Goal: Task Accomplishment & Management: Complete application form

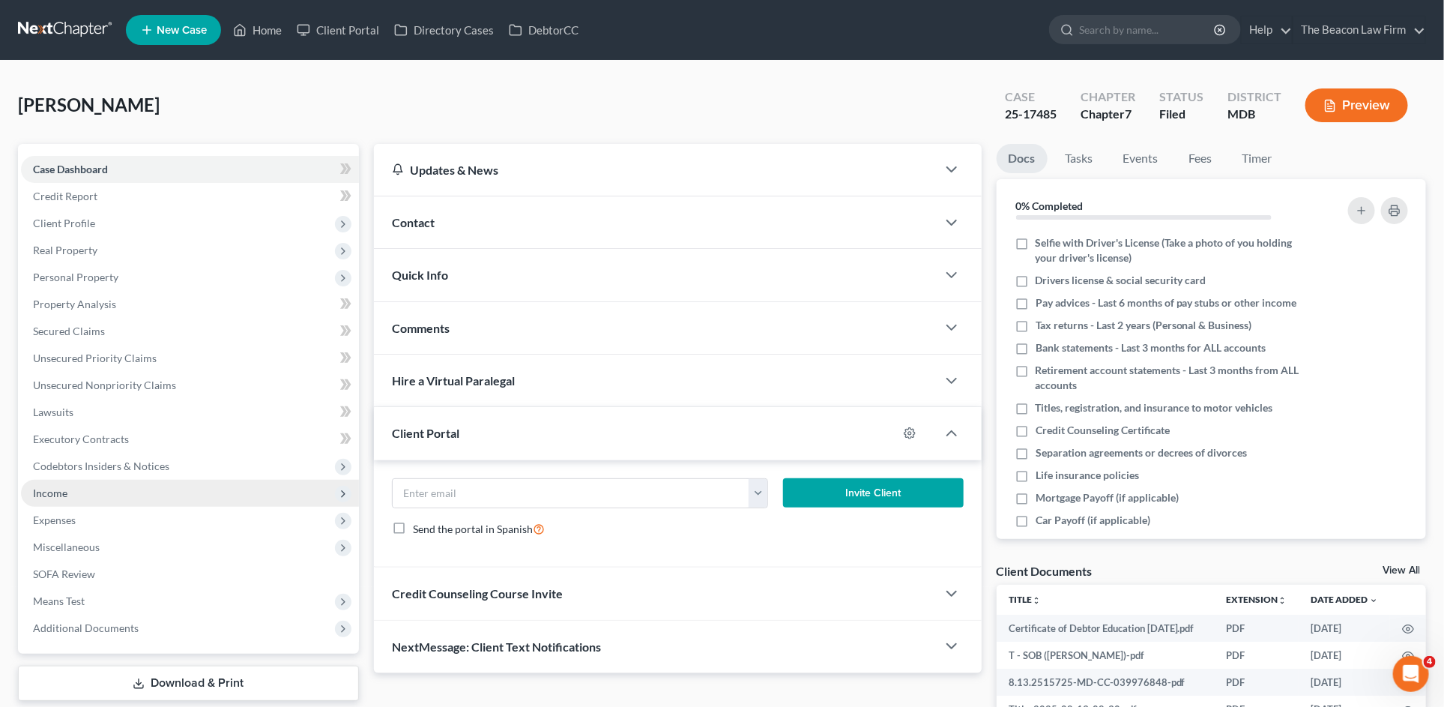
click at [100, 499] on span "Income" at bounding box center [190, 493] width 338 height 27
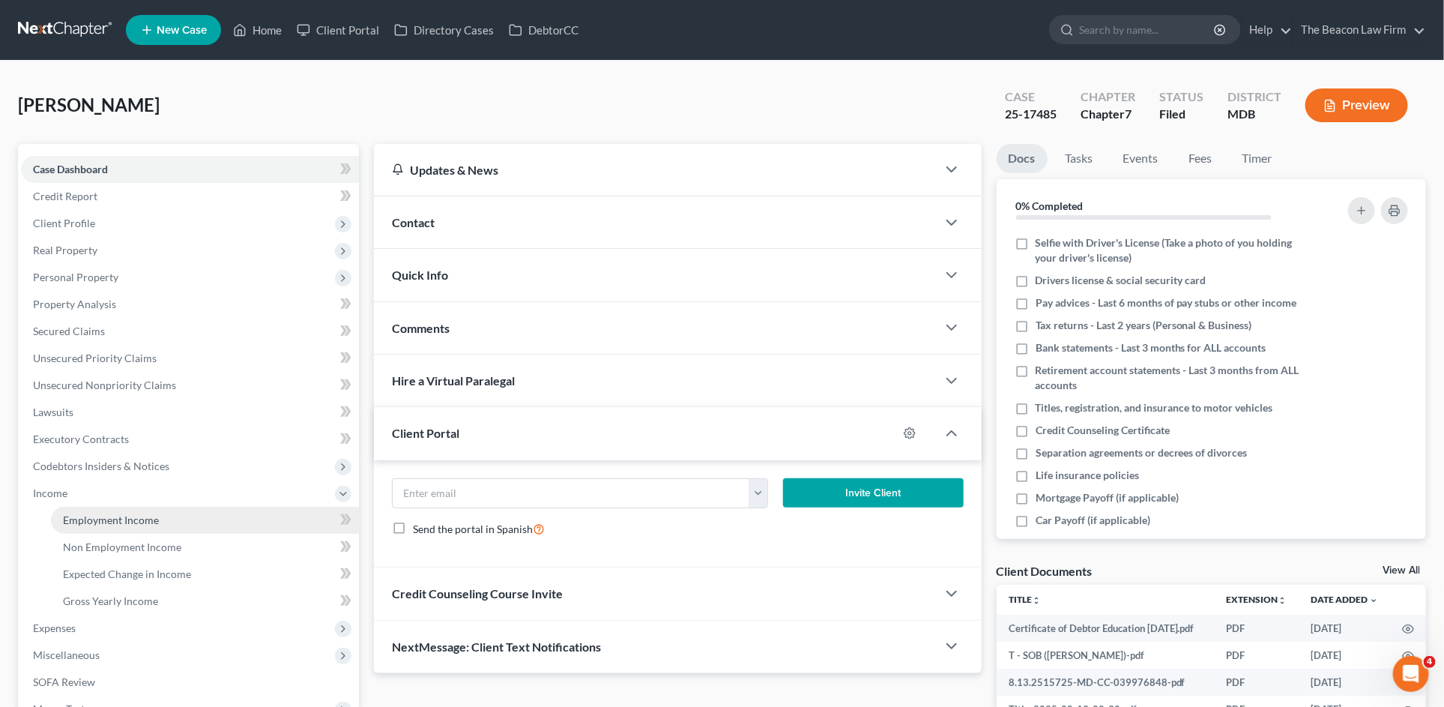
click at [130, 516] on span "Employment Income" at bounding box center [111, 519] width 96 height 13
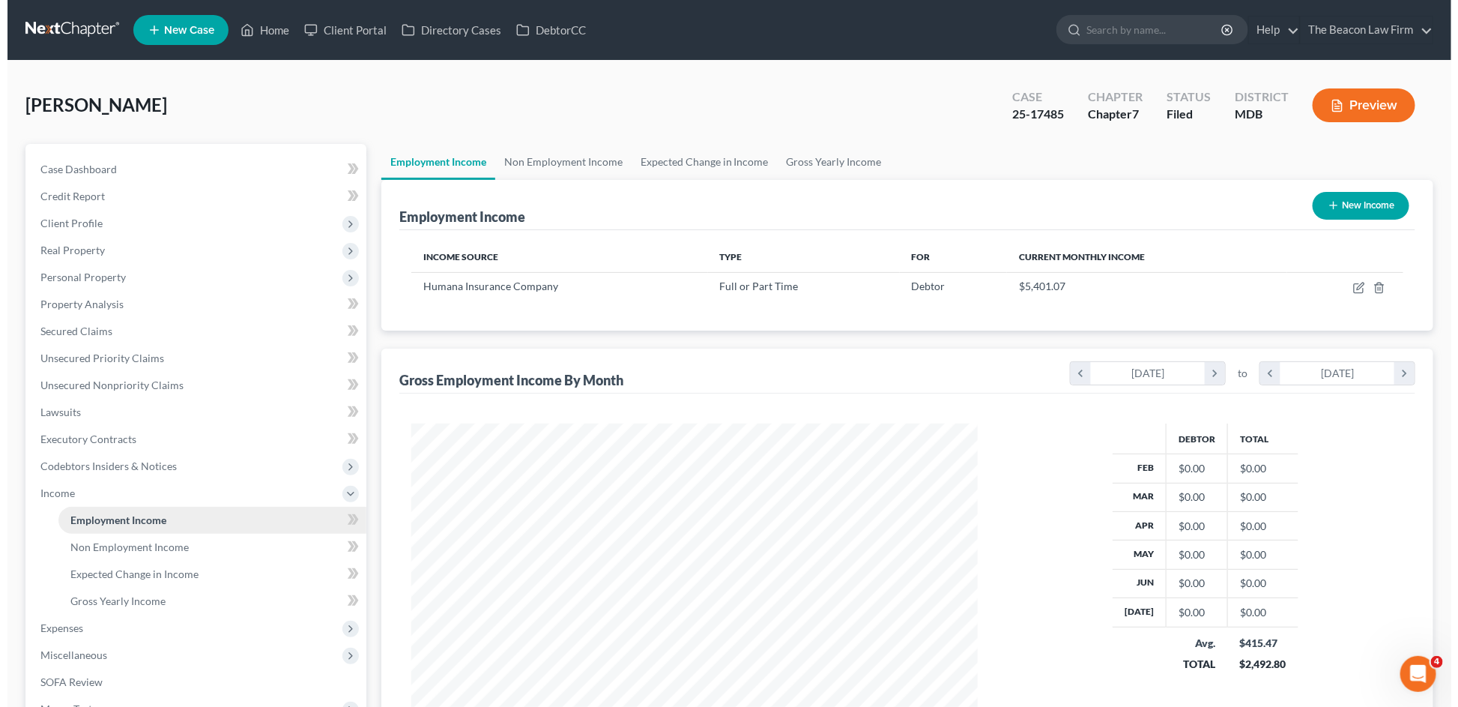
scroll to position [283, 596]
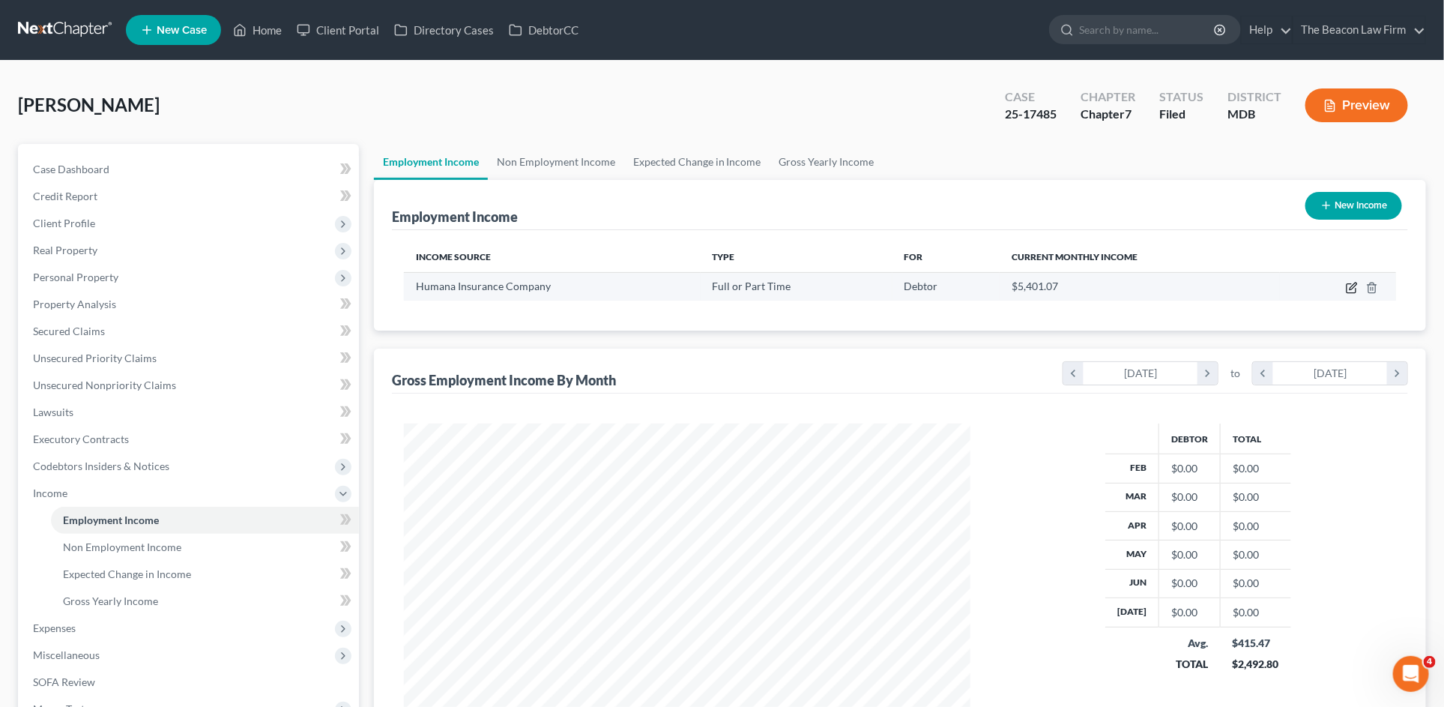
click at [1347, 288] on icon "button" at bounding box center [1351, 288] width 9 height 9
select select "0"
select select "18"
select select "2"
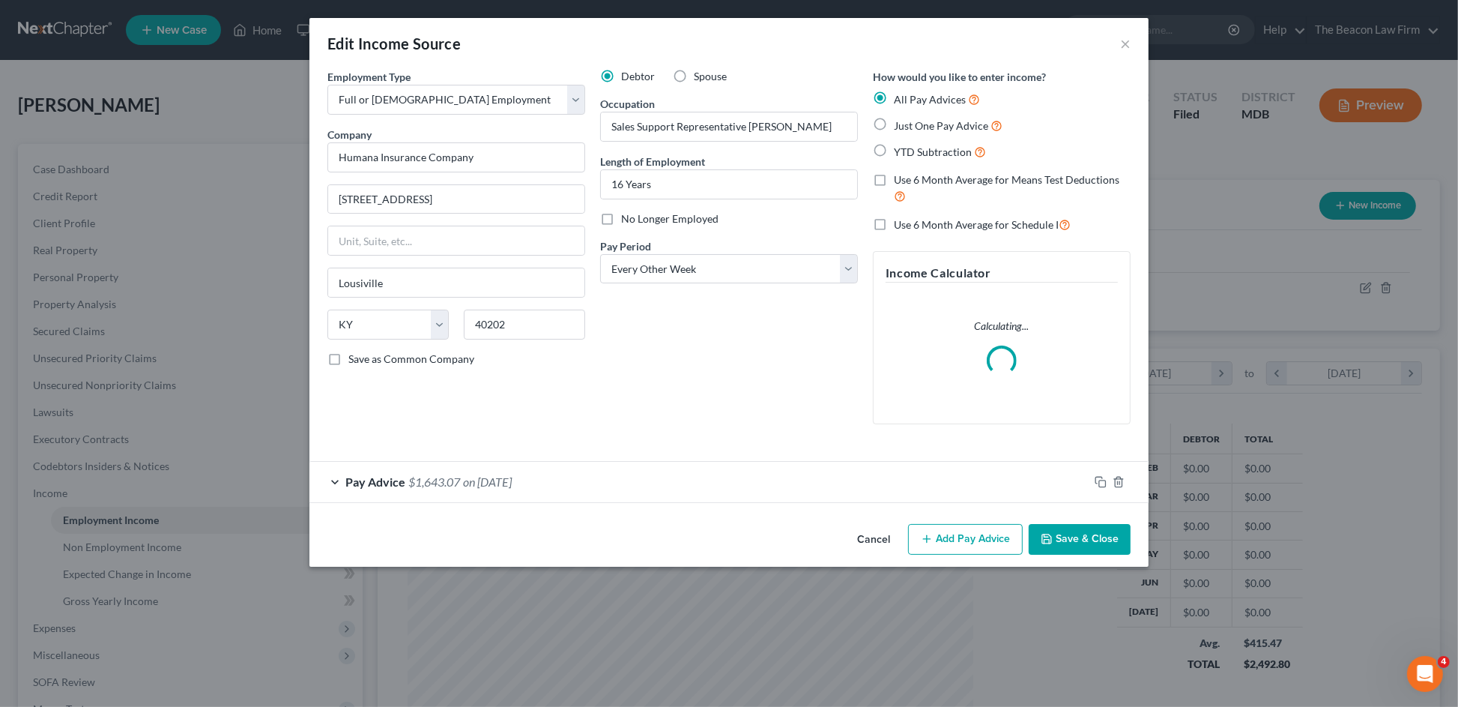
scroll to position [285, 603]
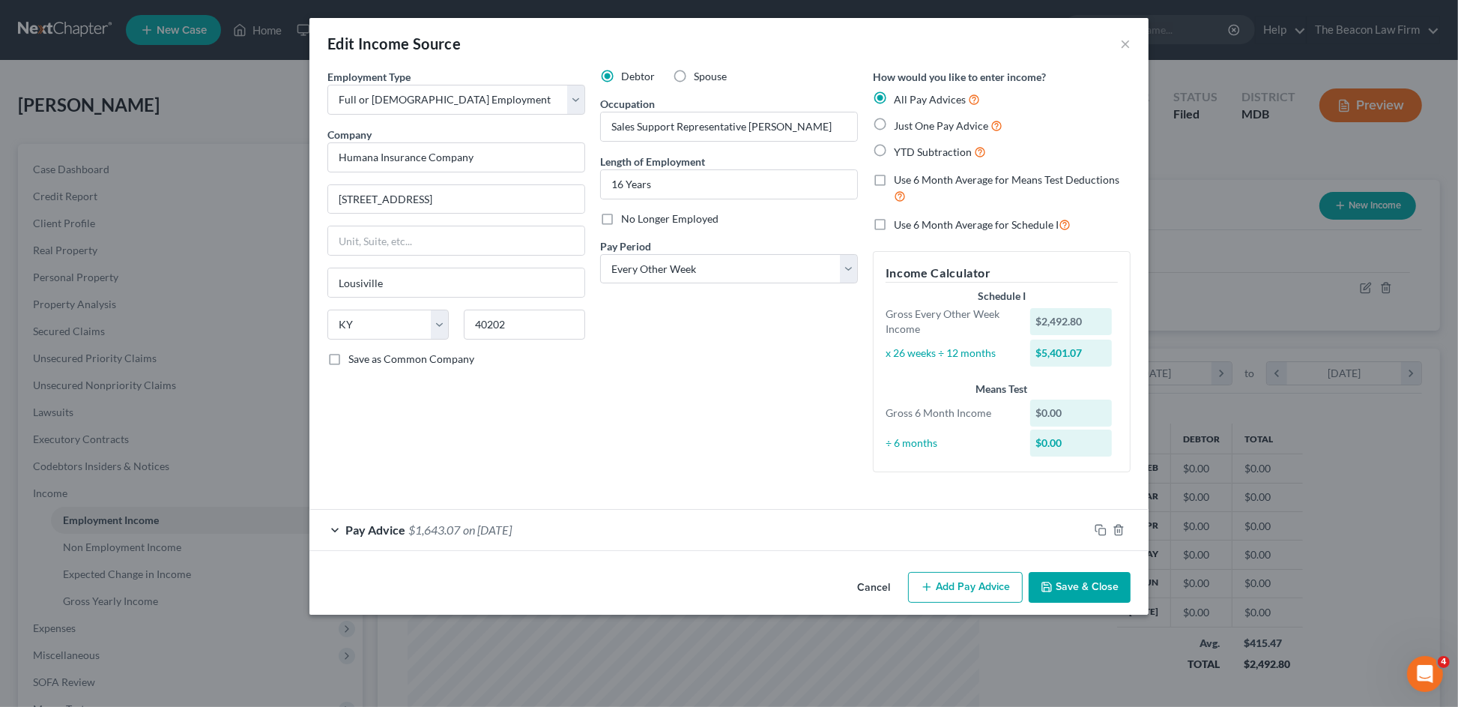
click at [567, 528] on div "Pay Advice $1,643.07 on [DATE]" at bounding box center [698, 530] width 779 height 40
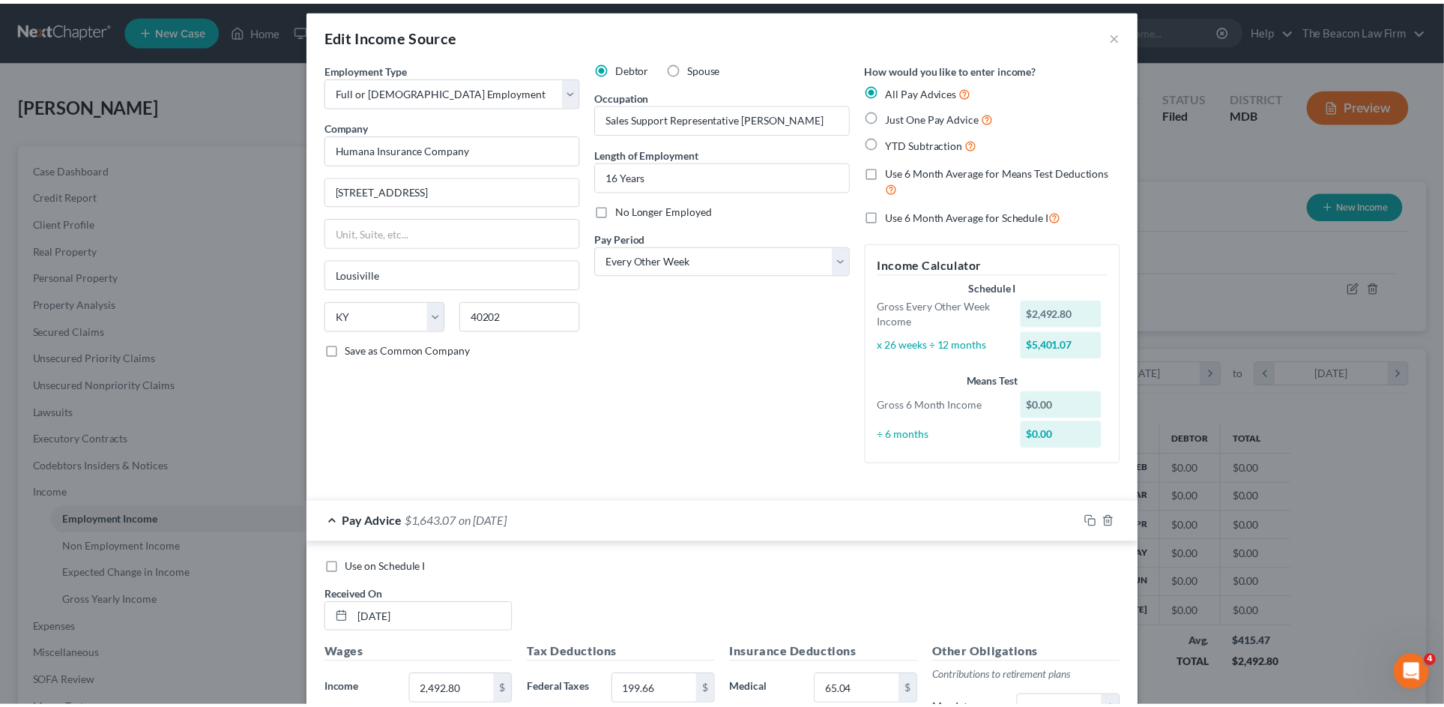
scroll to position [0, 0]
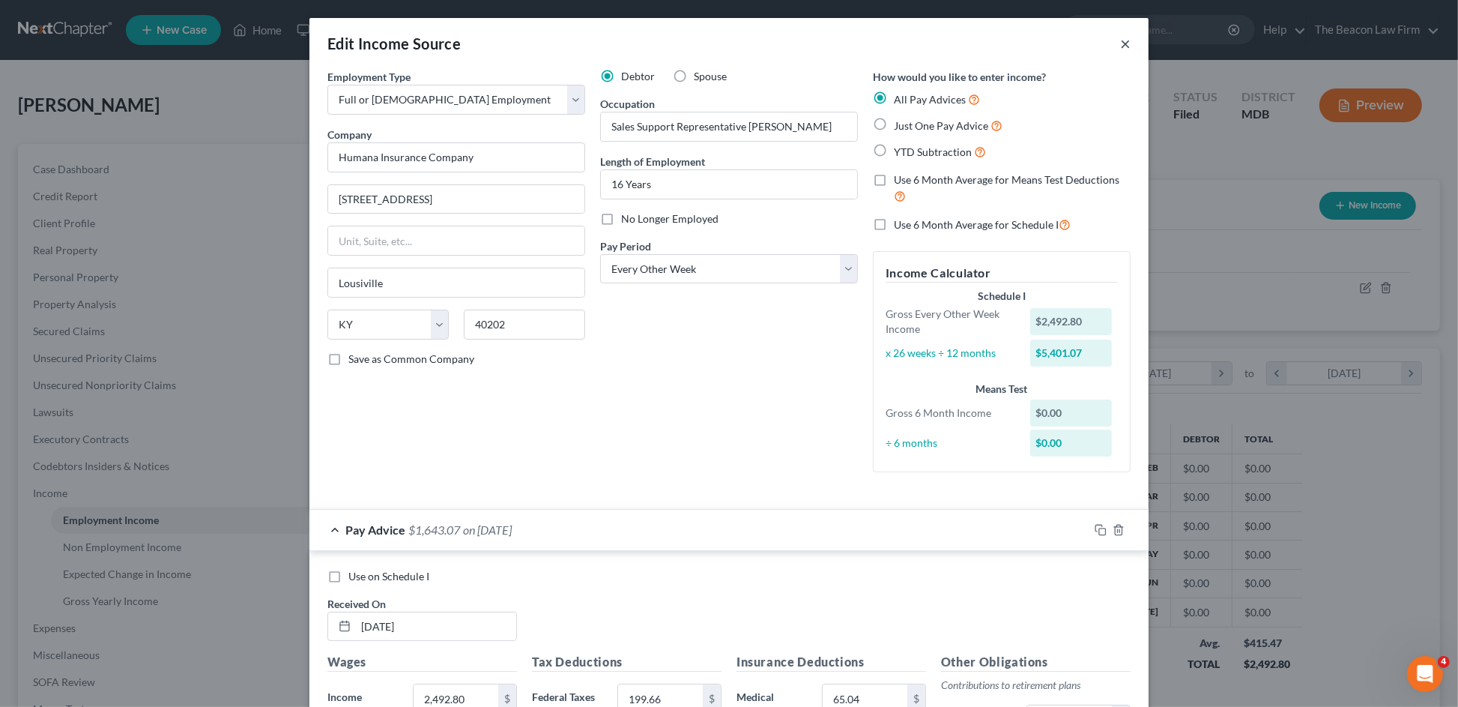
click at [1120, 41] on button "×" at bounding box center [1125, 43] width 10 height 18
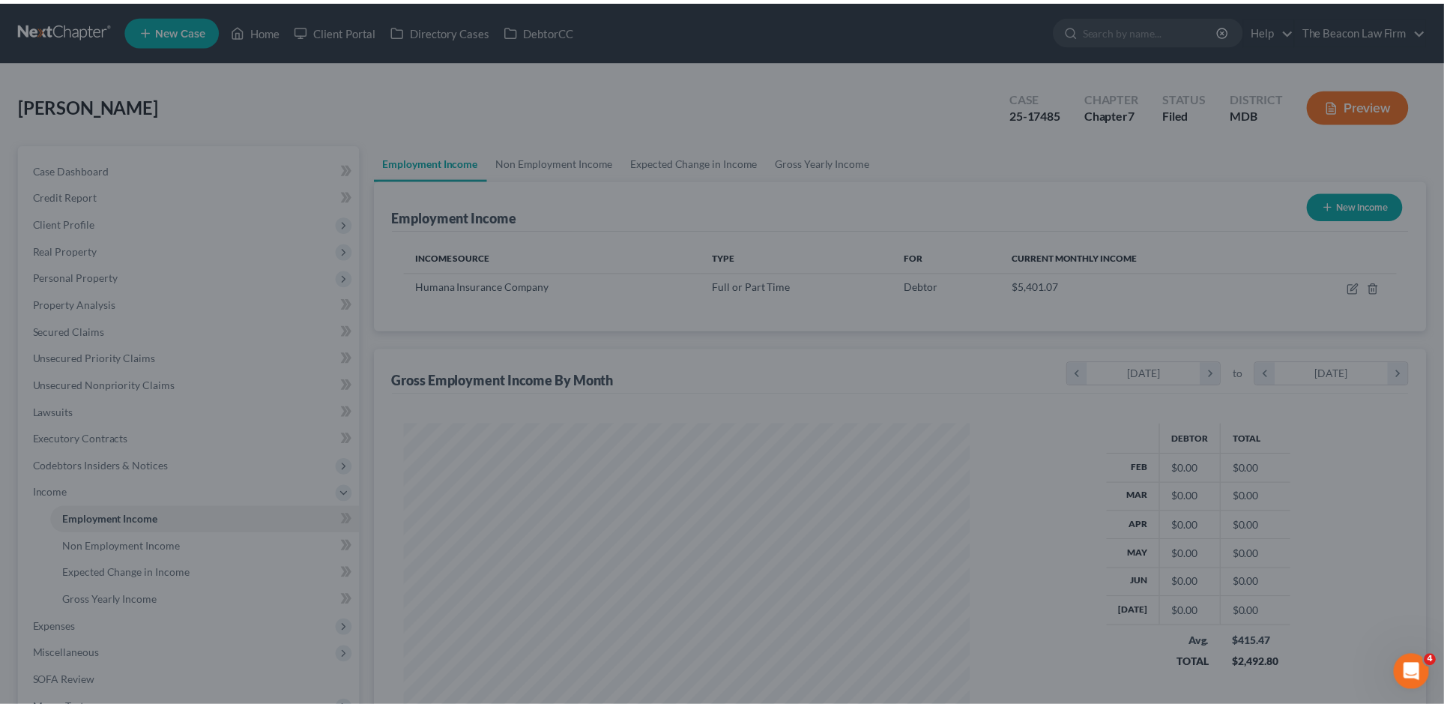
scroll to position [749033, 748719]
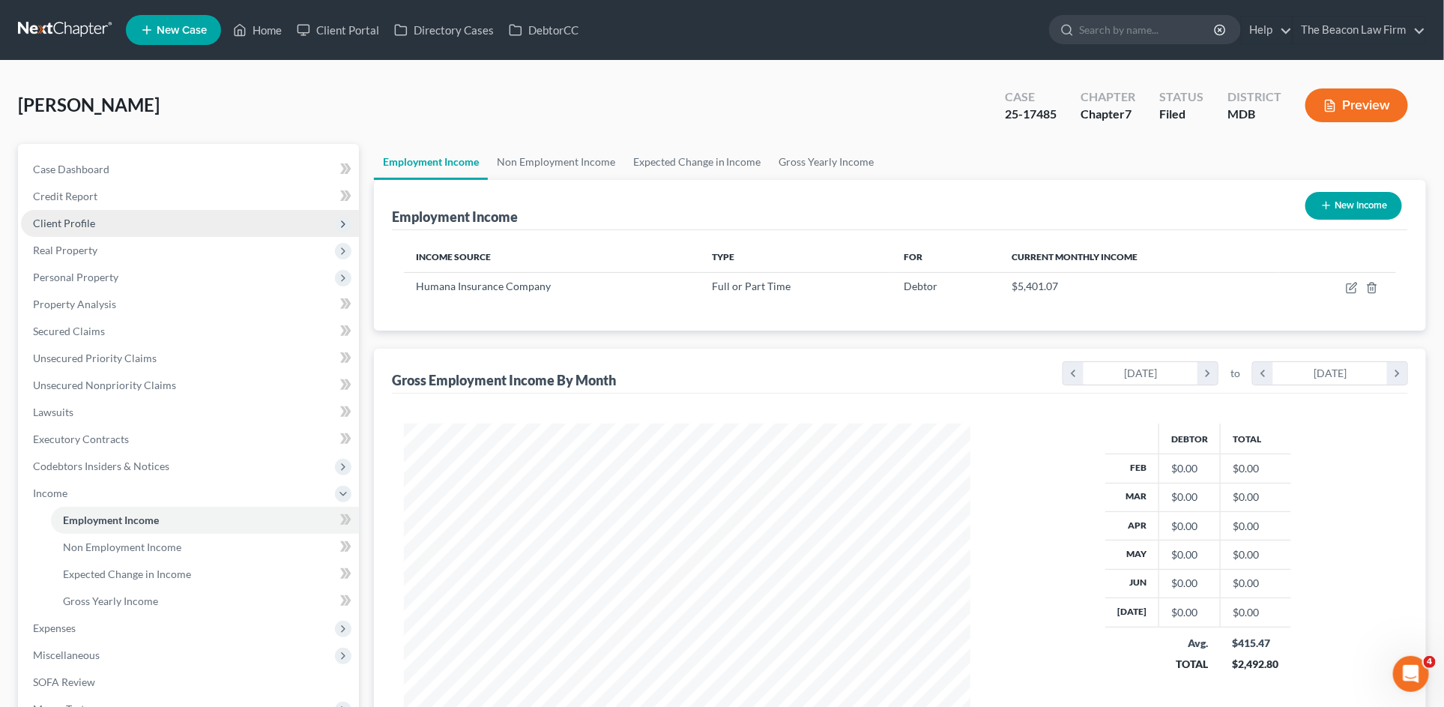
click at [93, 226] on span "Client Profile" at bounding box center [64, 223] width 62 height 13
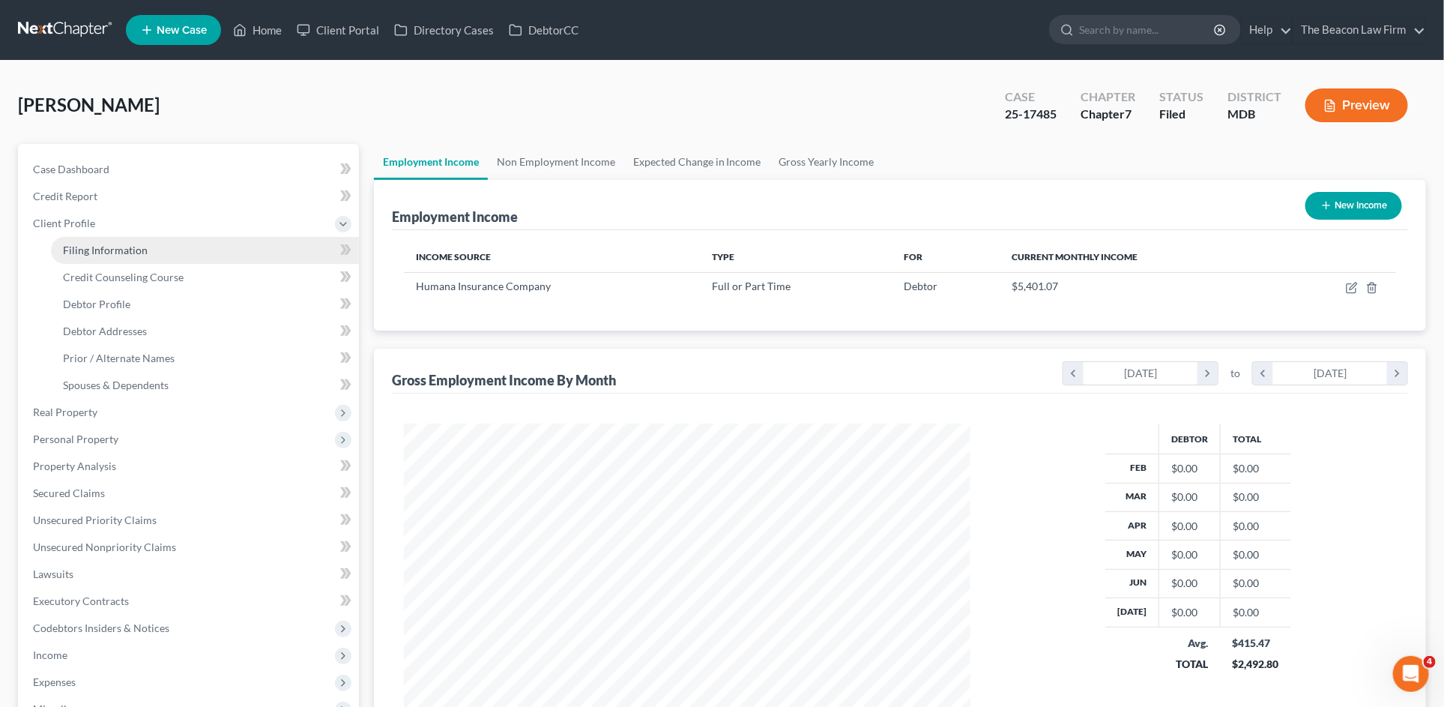
click at [98, 251] on span "Filing Information" at bounding box center [105, 250] width 85 height 13
select select "1"
select select "0"
select select "21"
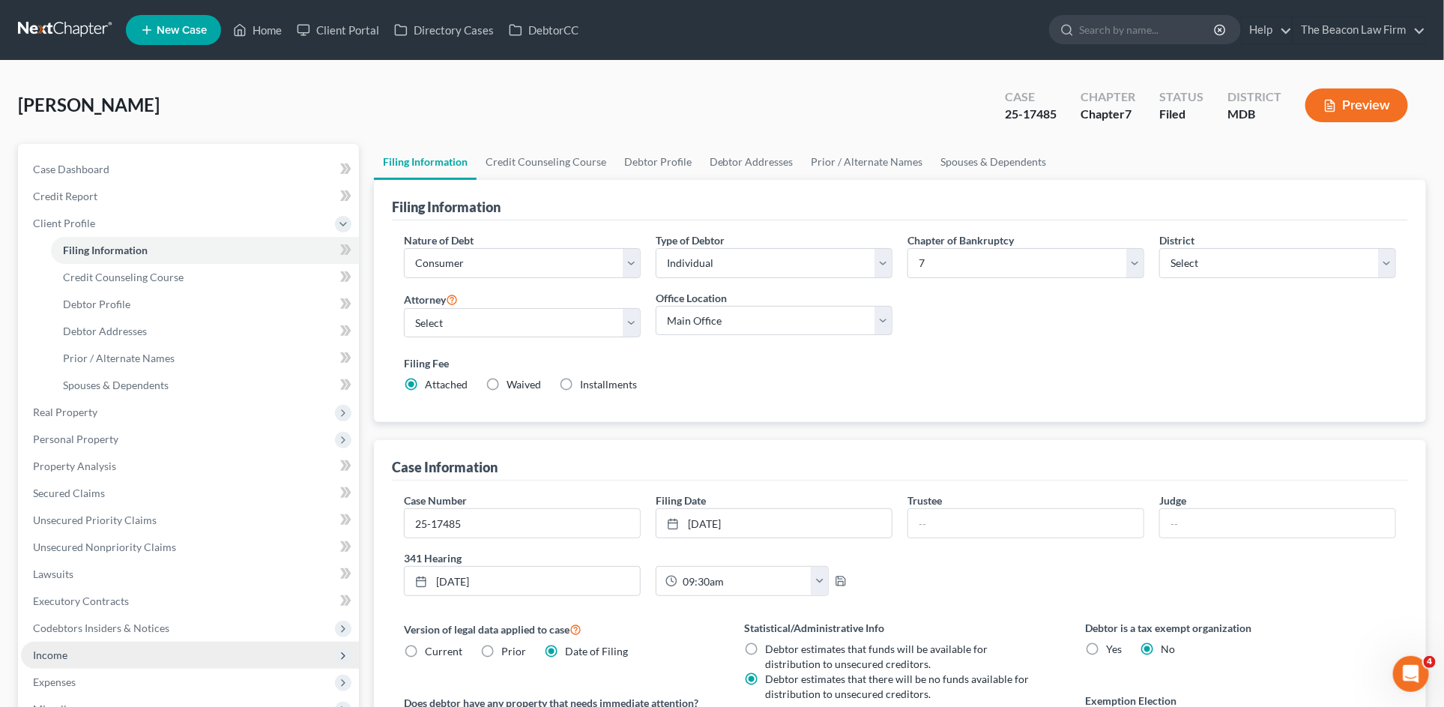
click at [60, 648] on span "Income" at bounding box center [50, 654] width 34 height 13
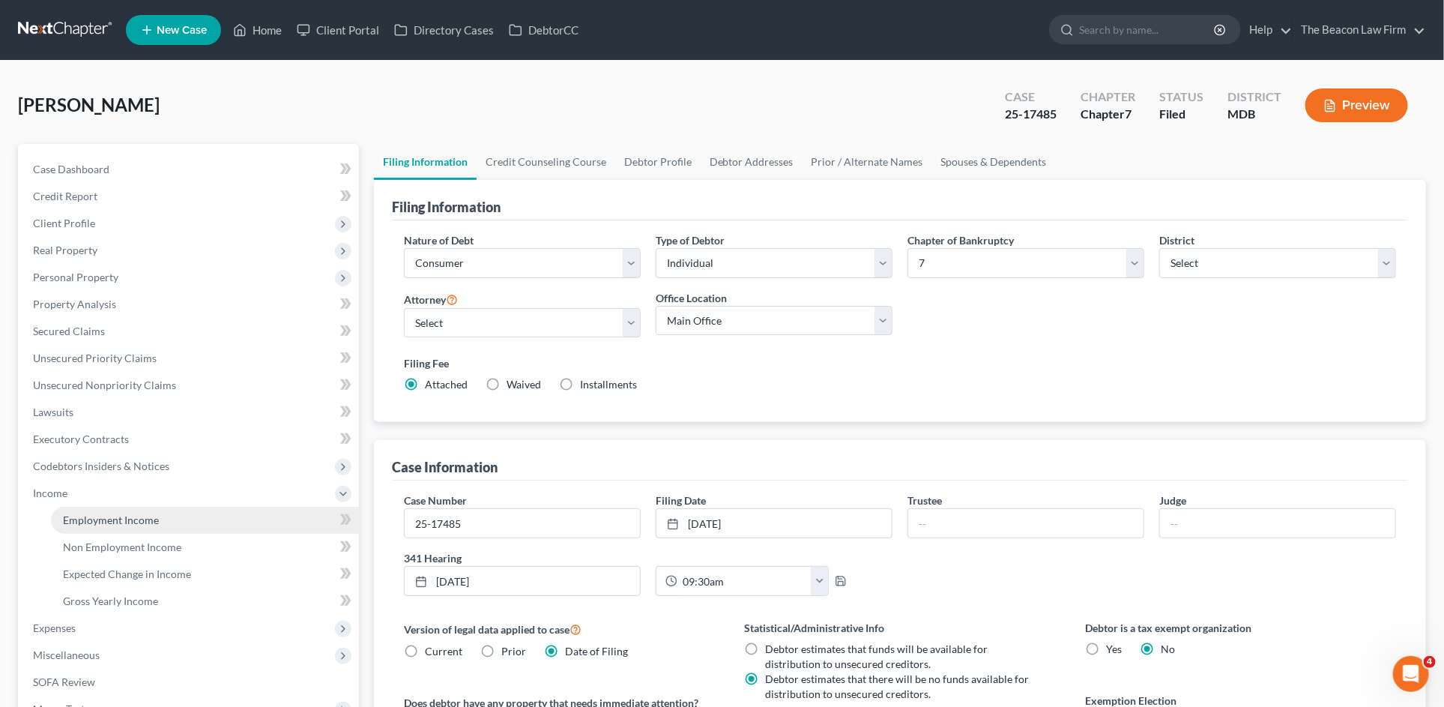
click at [127, 522] on span "Employment Income" at bounding box center [111, 519] width 96 height 13
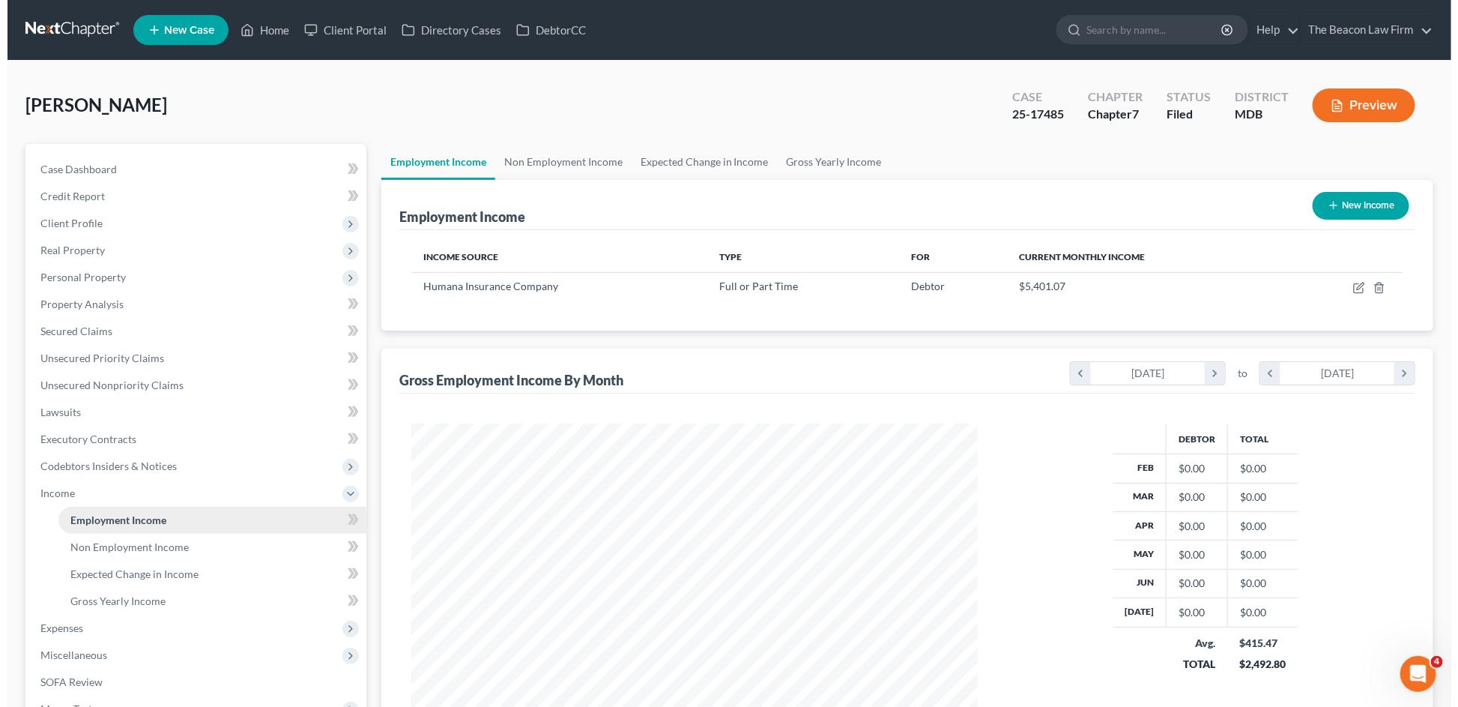
scroll to position [283, 596]
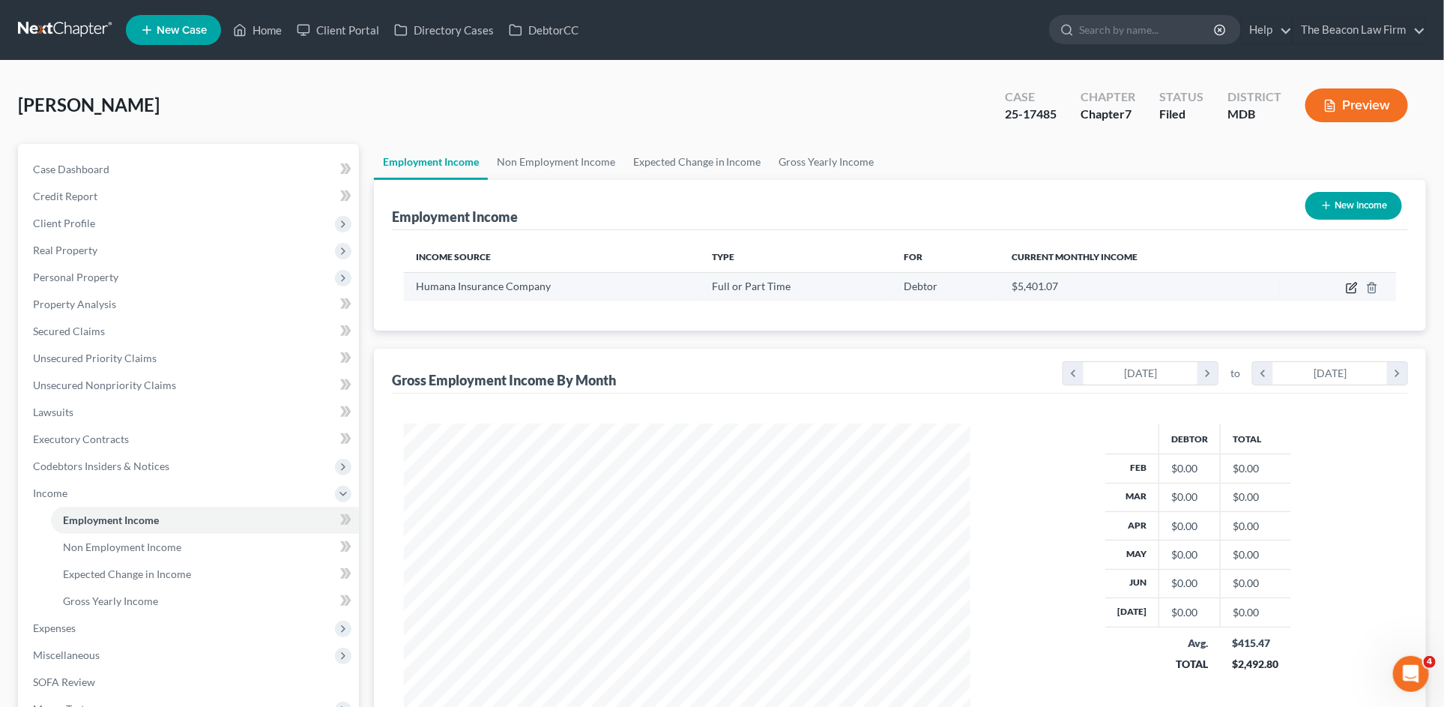
click at [1348, 286] on icon "button" at bounding box center [1352, 288] width 12 height 12
select select "0"
select select "18"
select select "2"
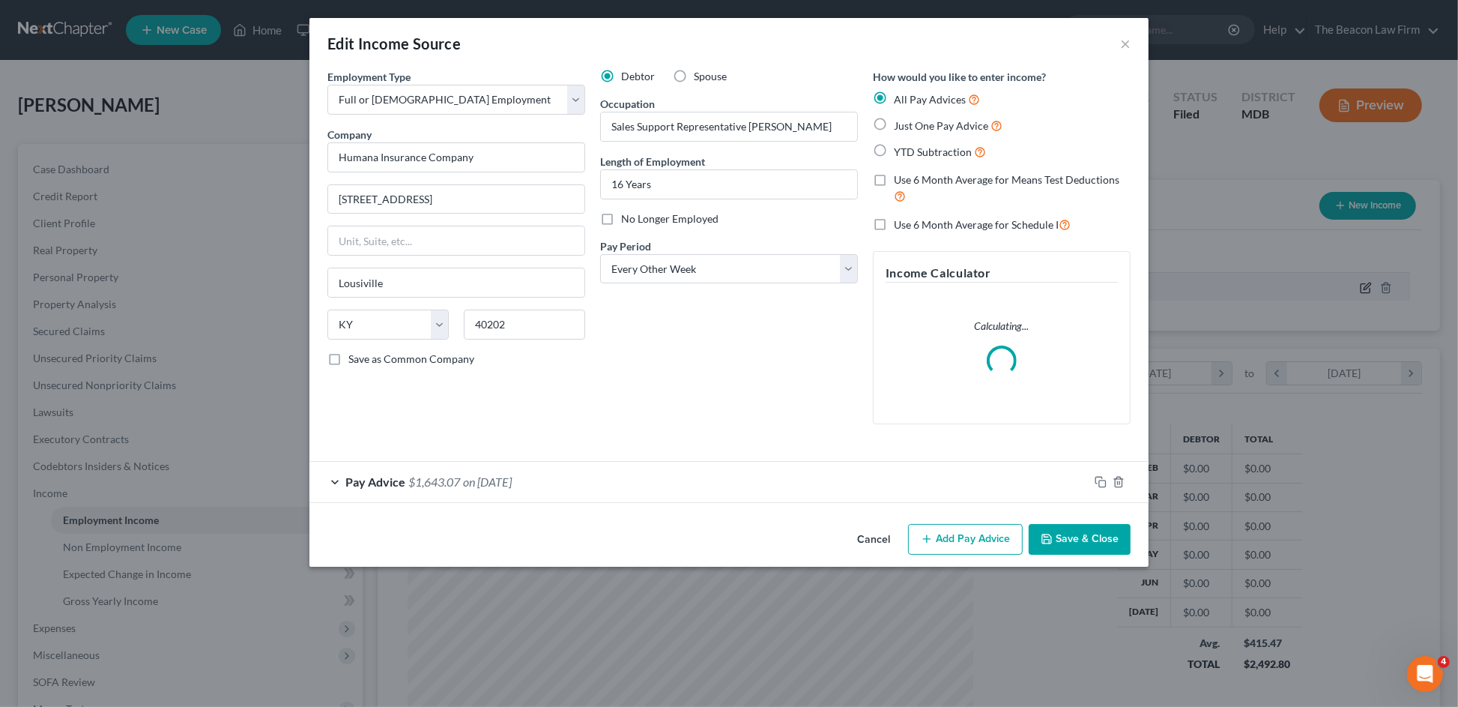
scroll to position [285, 603]
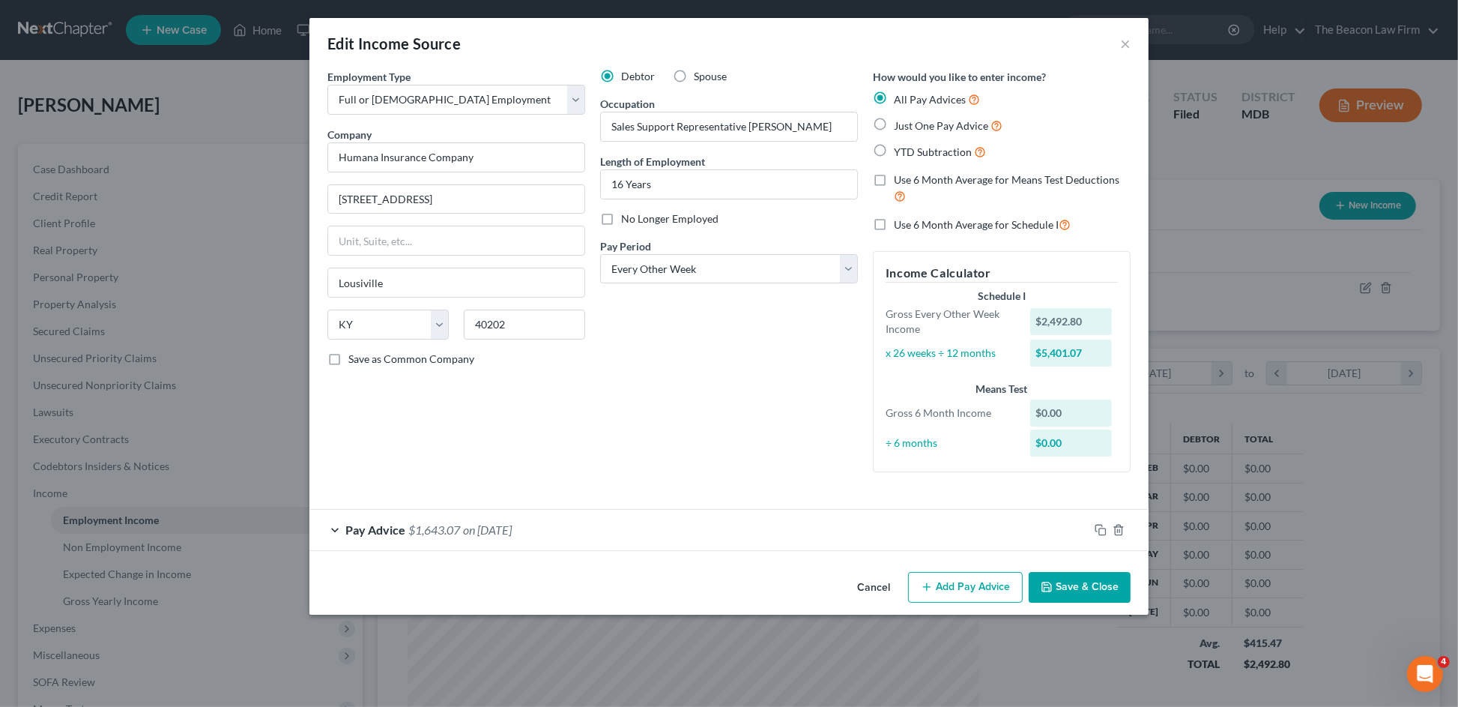
click at [447, 527] on span "$1,643.07" at bounding box center [434, 529] width 52 height 14
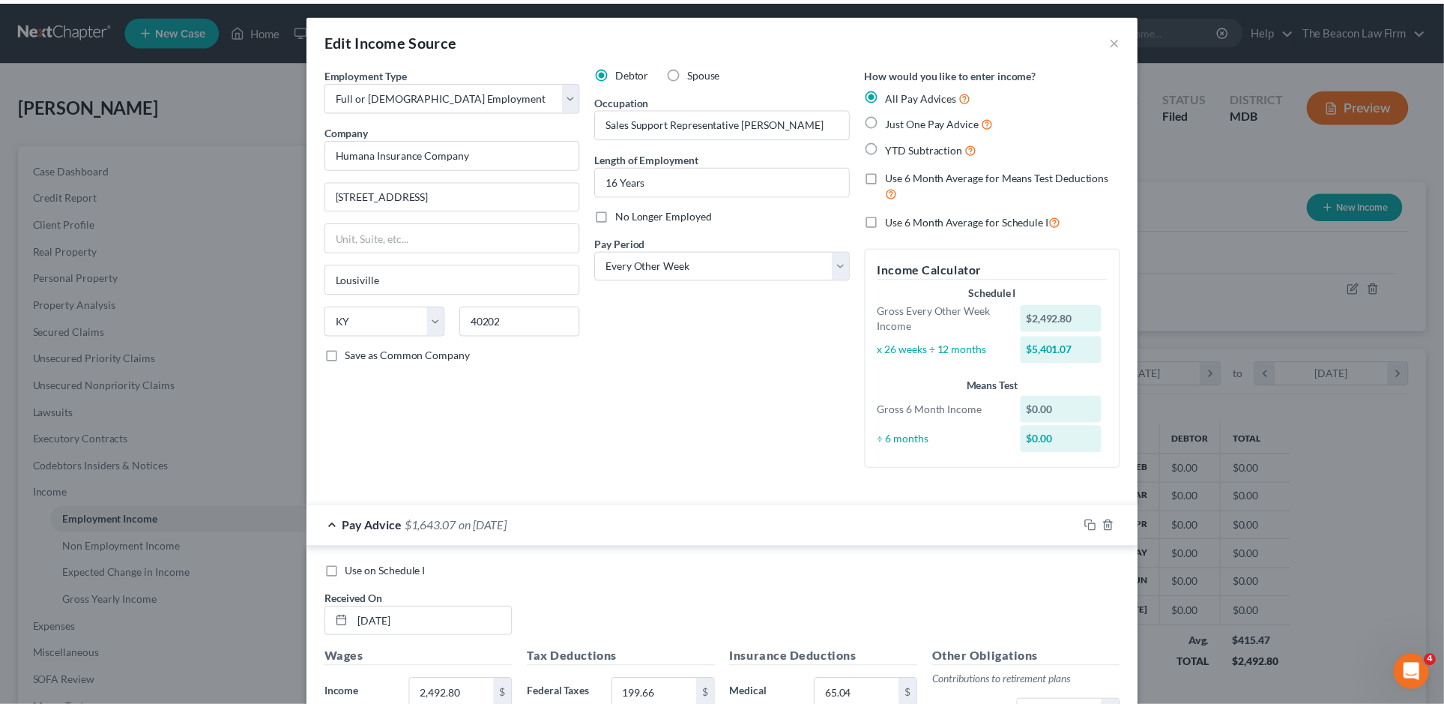
scroll to position [0, 0]
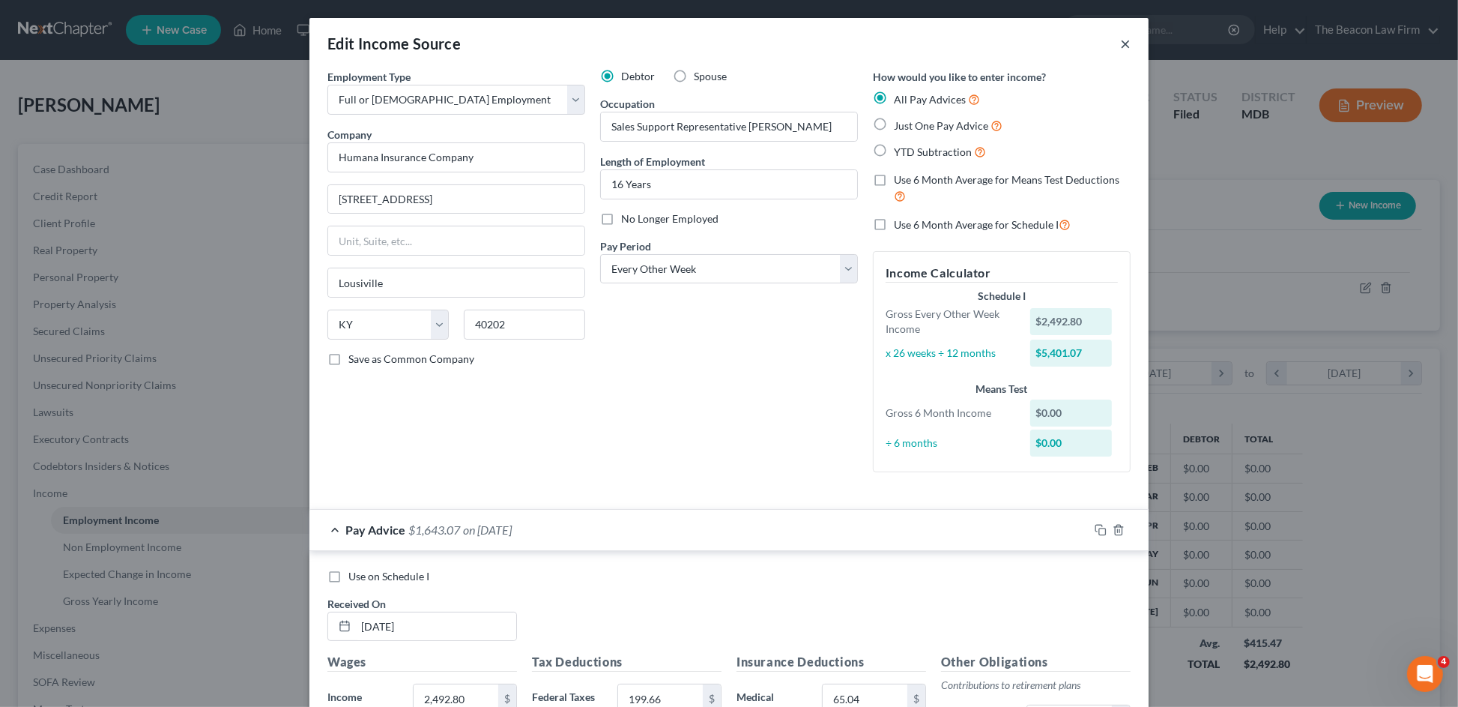
click at [1120, 46] on button "×" at bounding box center [1125, 43] width 10 height 18
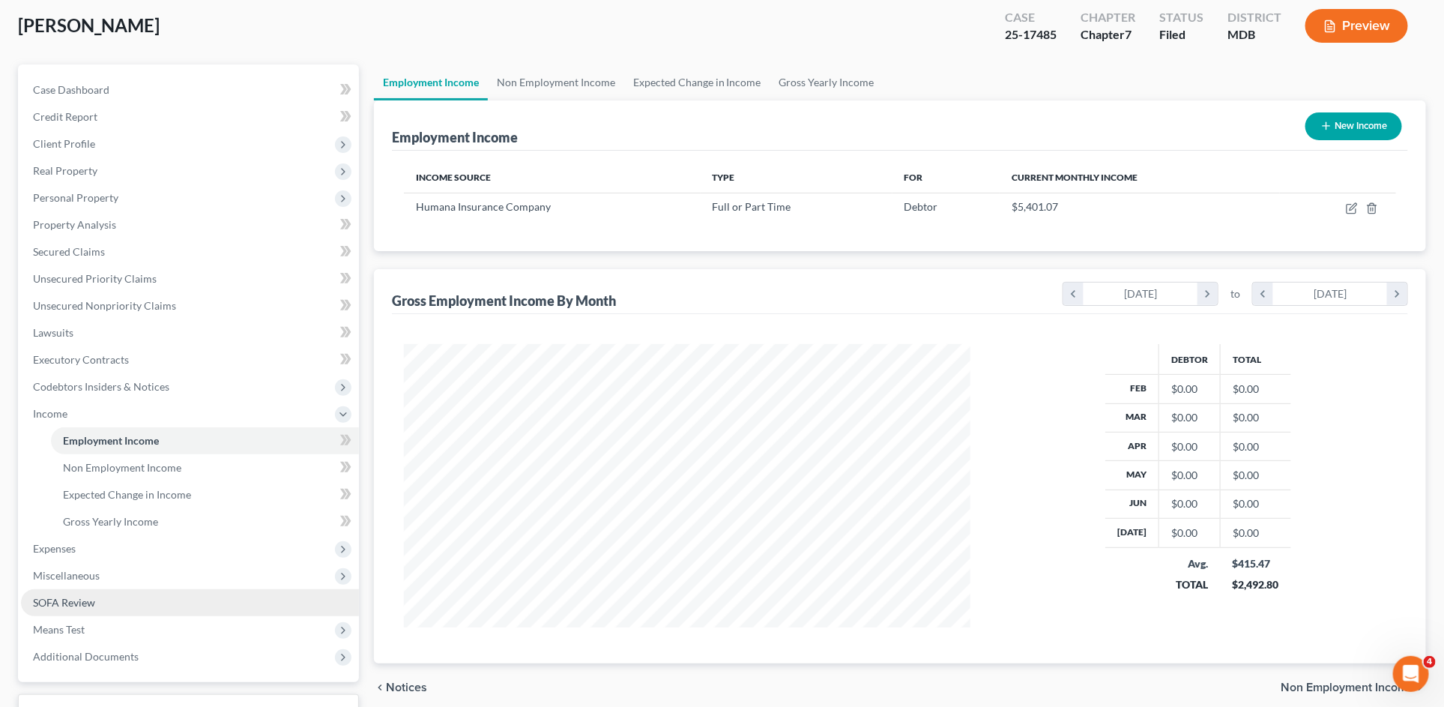
scroll to position [165, 0]
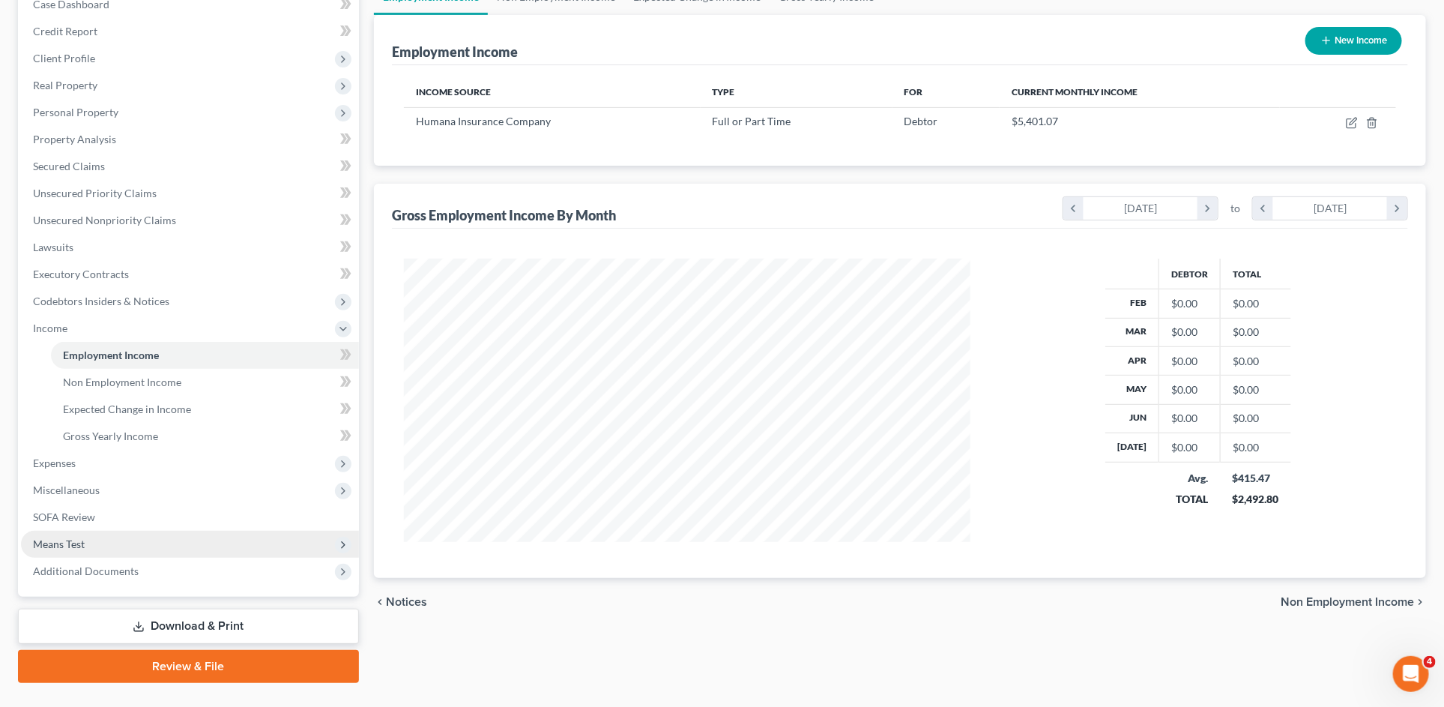
click at [79, 546] on span "Means Test" at bounding box center [59, 543] width 52 height 13
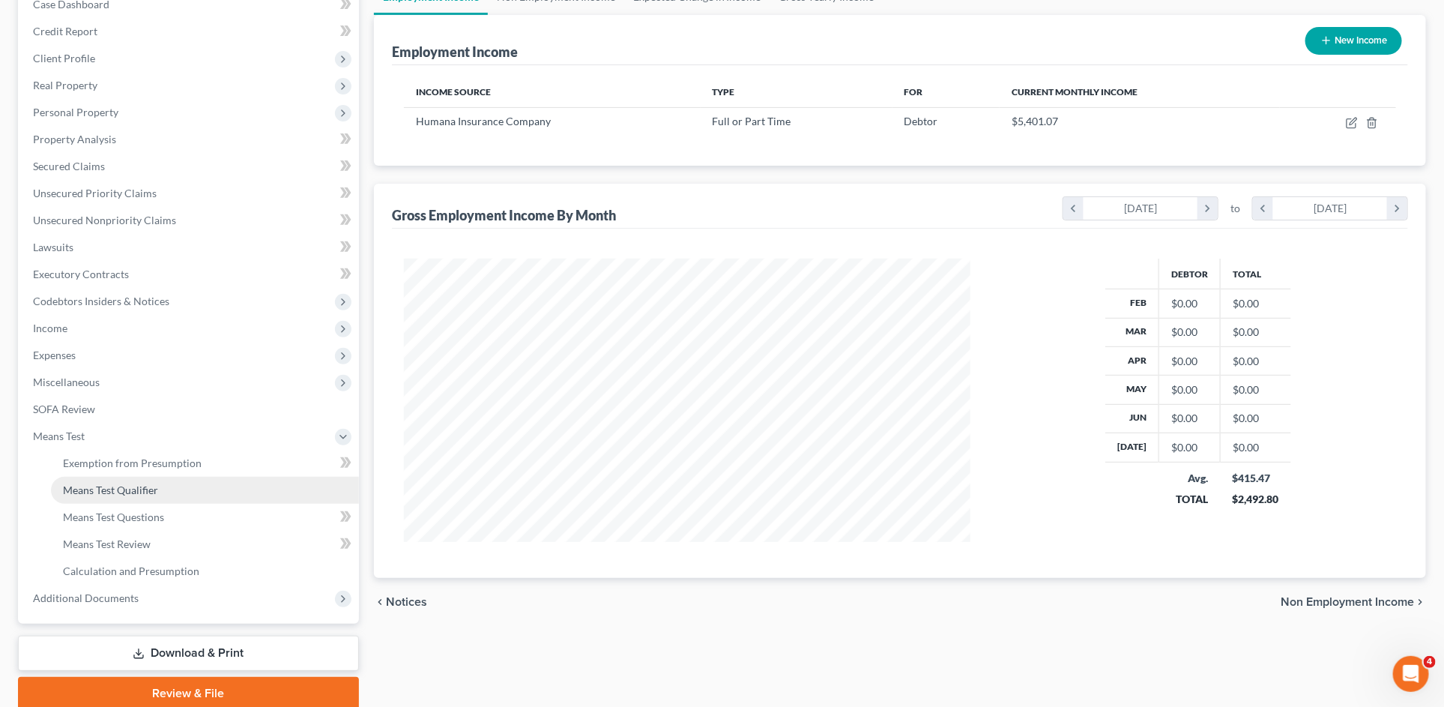
click at [123, 491] on span "Means Test Qualifier" at bounding box center [110, 489] width 95 height 13
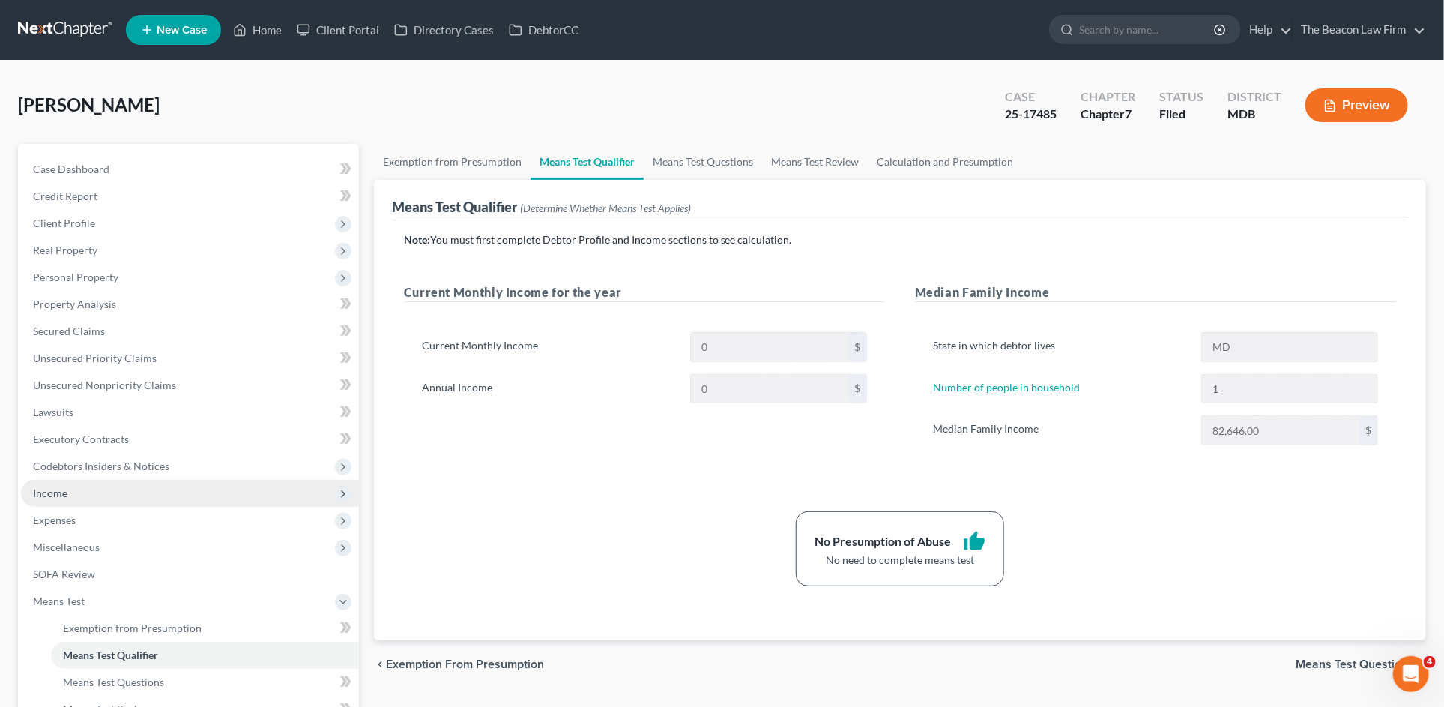
click at [96, 486] on span "Income" at bounding box center [190, 493] width 338 height 27
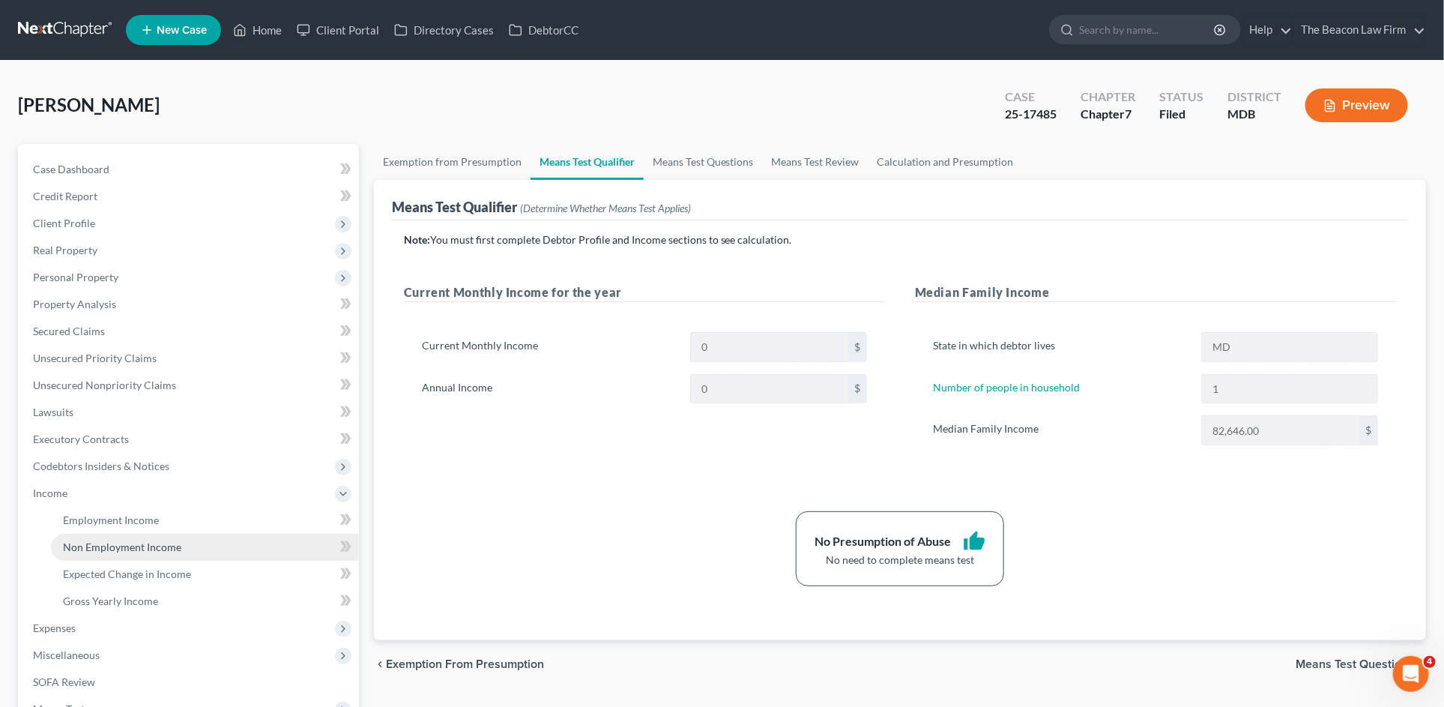
click at [106, 548] on span "Non Employment Income" at bounding box center [122, 546] width 118 height 13
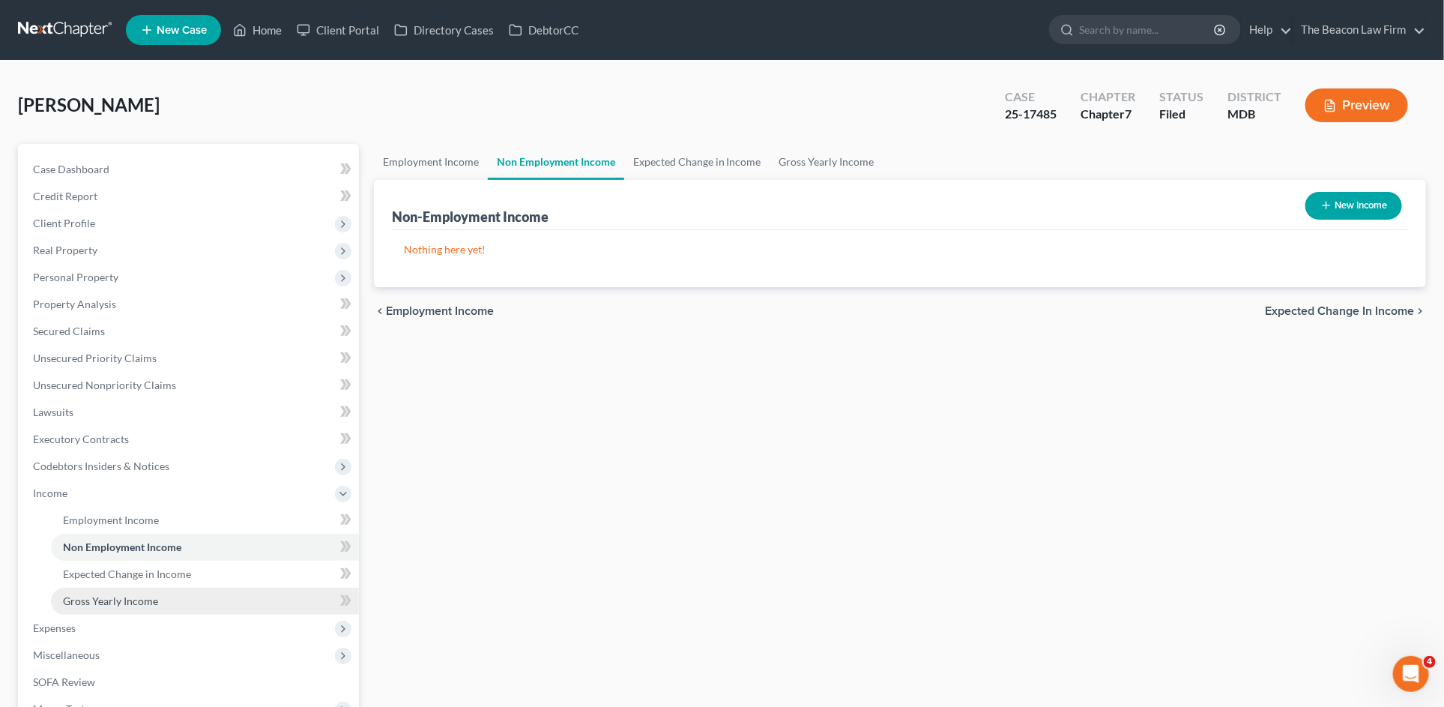
click at [108, 596] on span "Gross Yearly Income" at bounding box center [110, 600] width 95 height 13
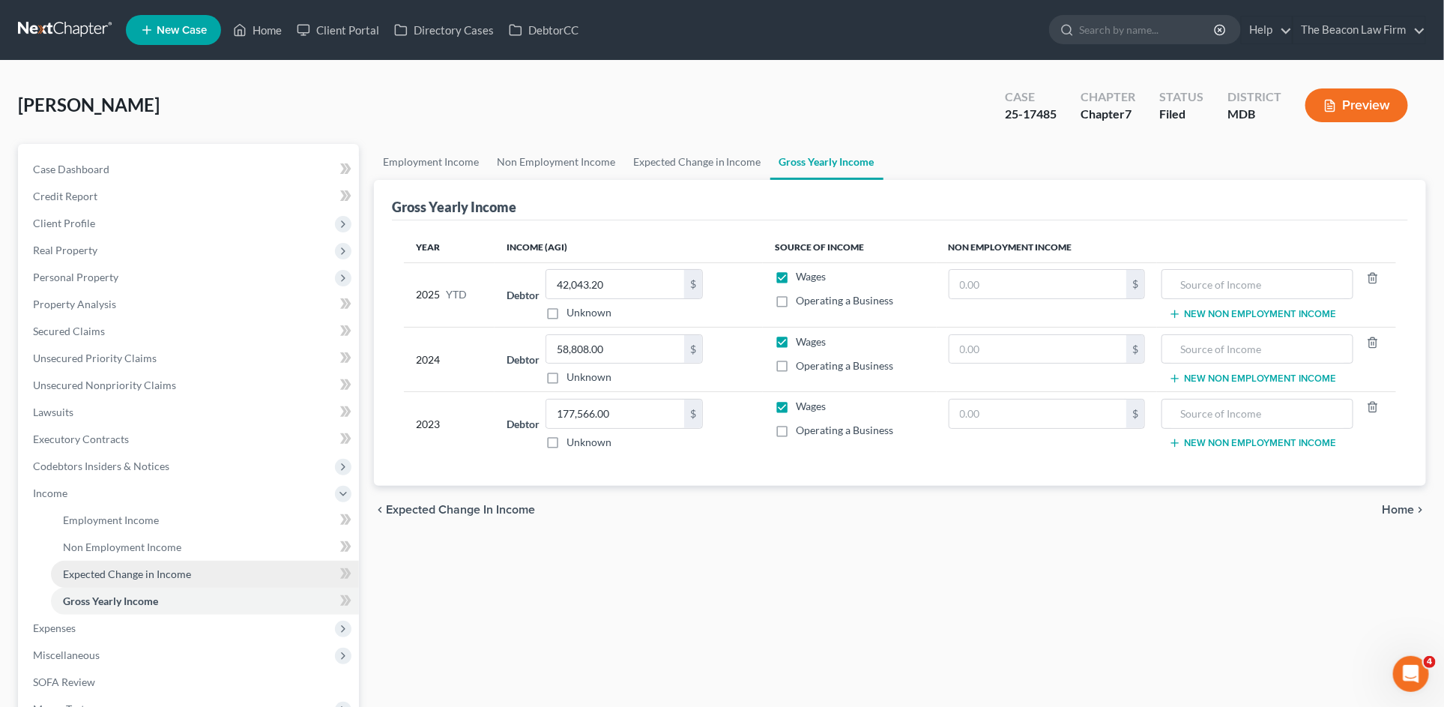
click at [104, 573] on span "Expected Change in Income" at bounding box center [127, 573] width 128 height 13
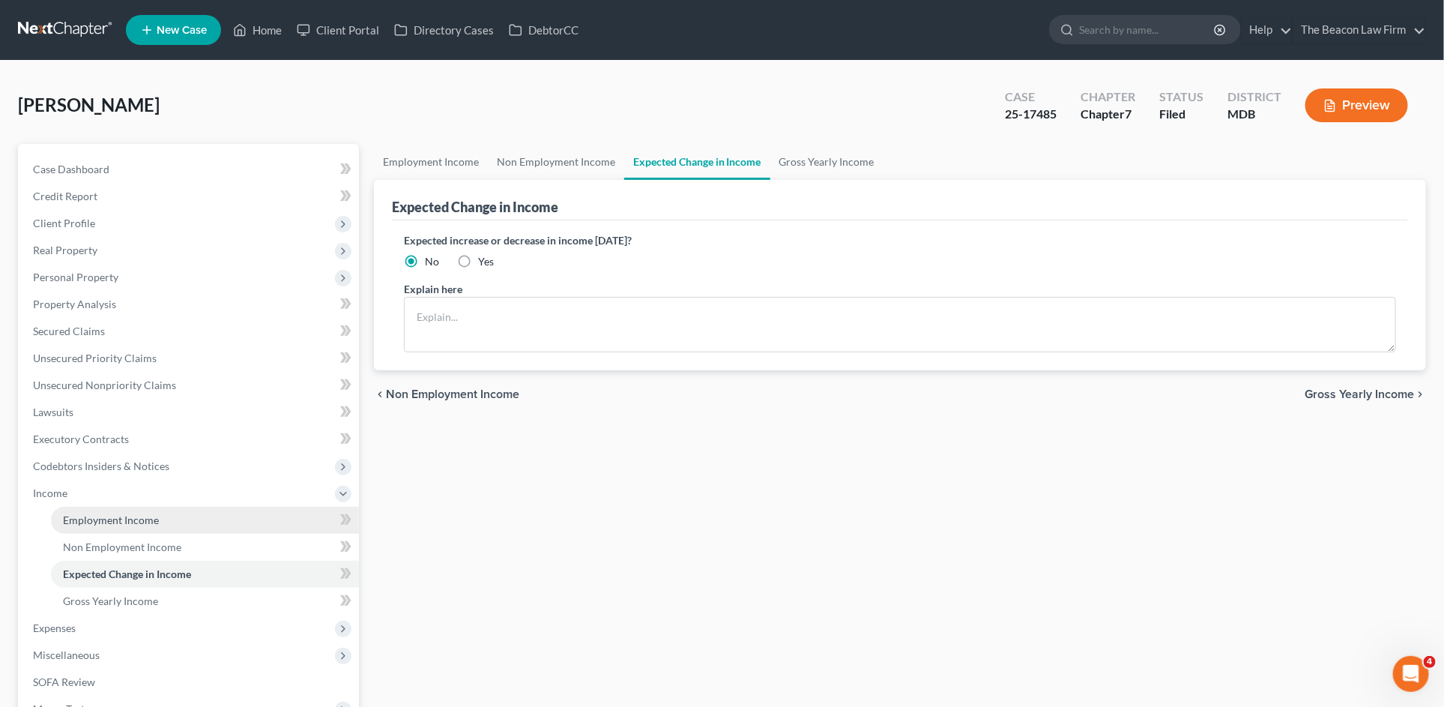
click at [109, 510] on link "Employment Income" at bounding box center [205, 520] width 308 height 27
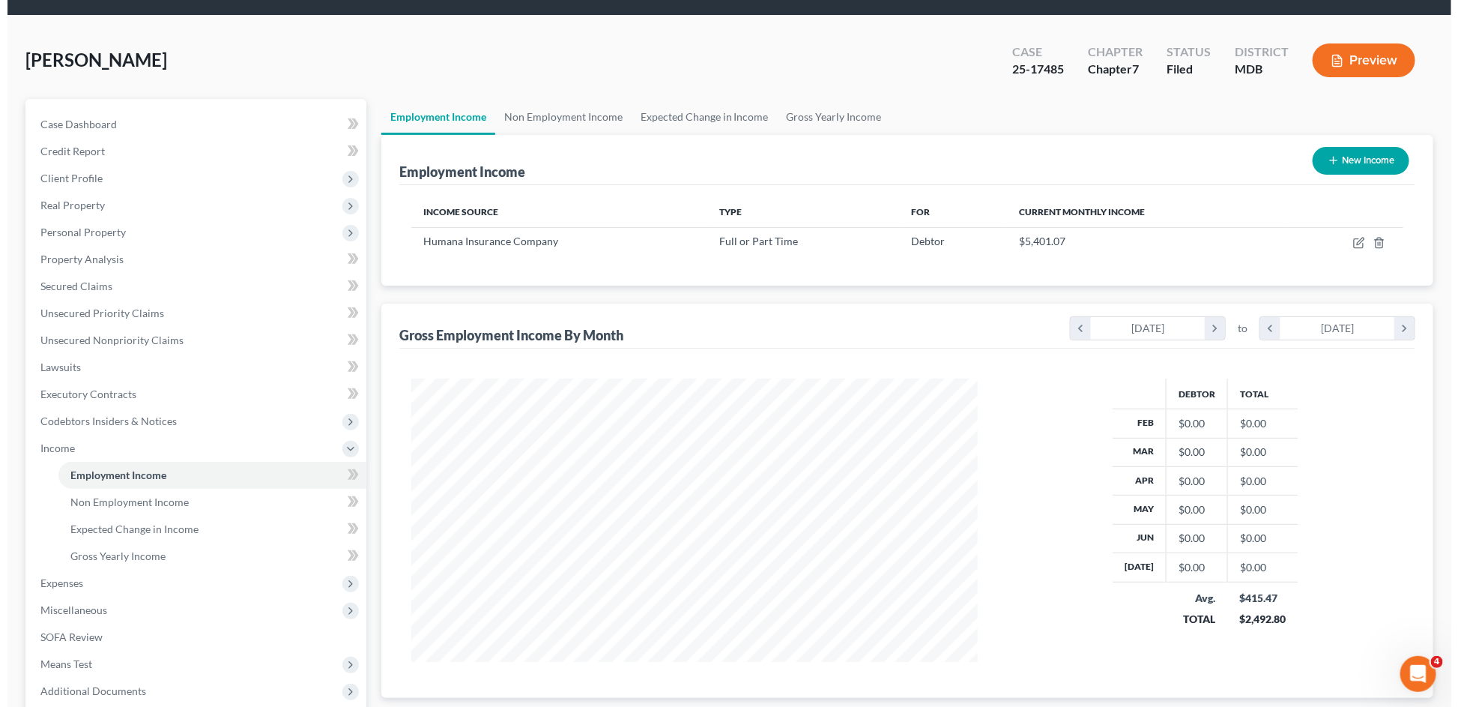
scroll to position [51, 0]
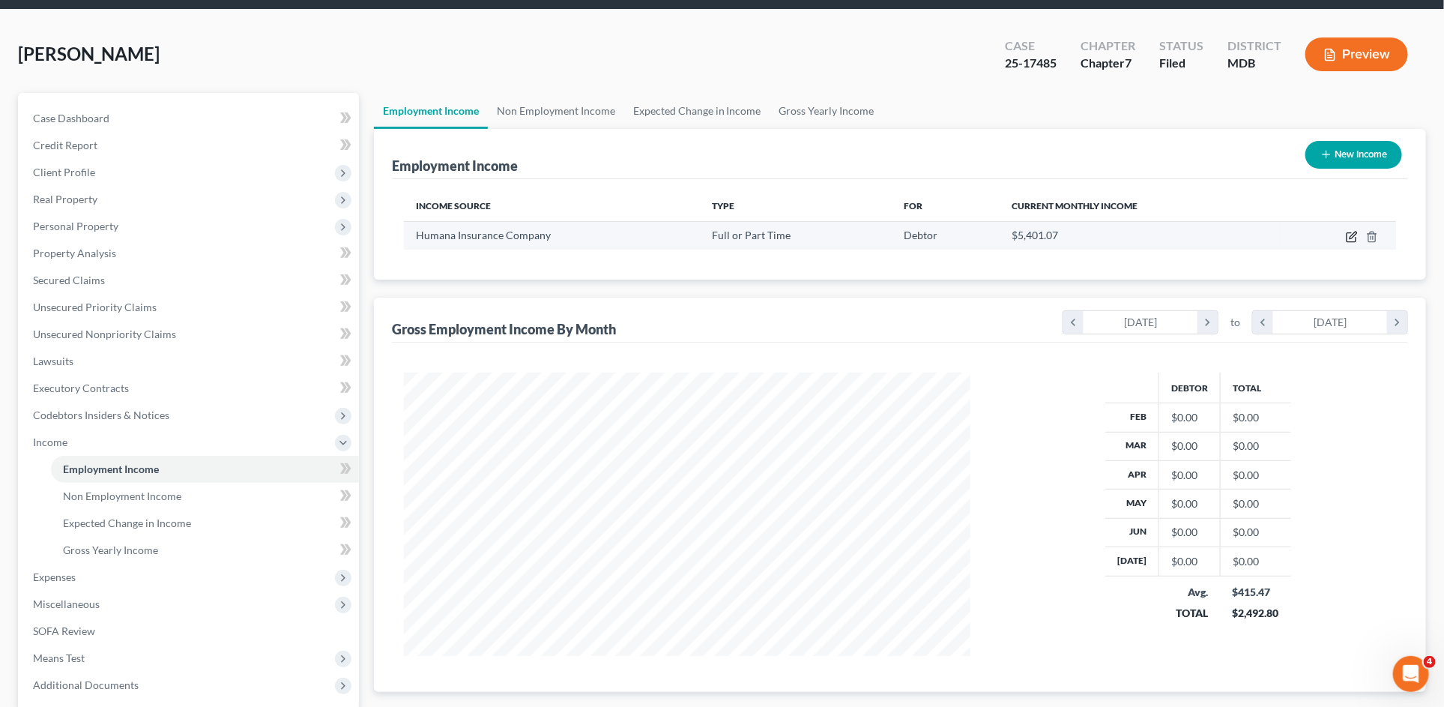
click at [1349, 235] on icon "button" at bounding box center [1352, 237] width 12 height 12
select select "0"
select select "18"
select select "2"
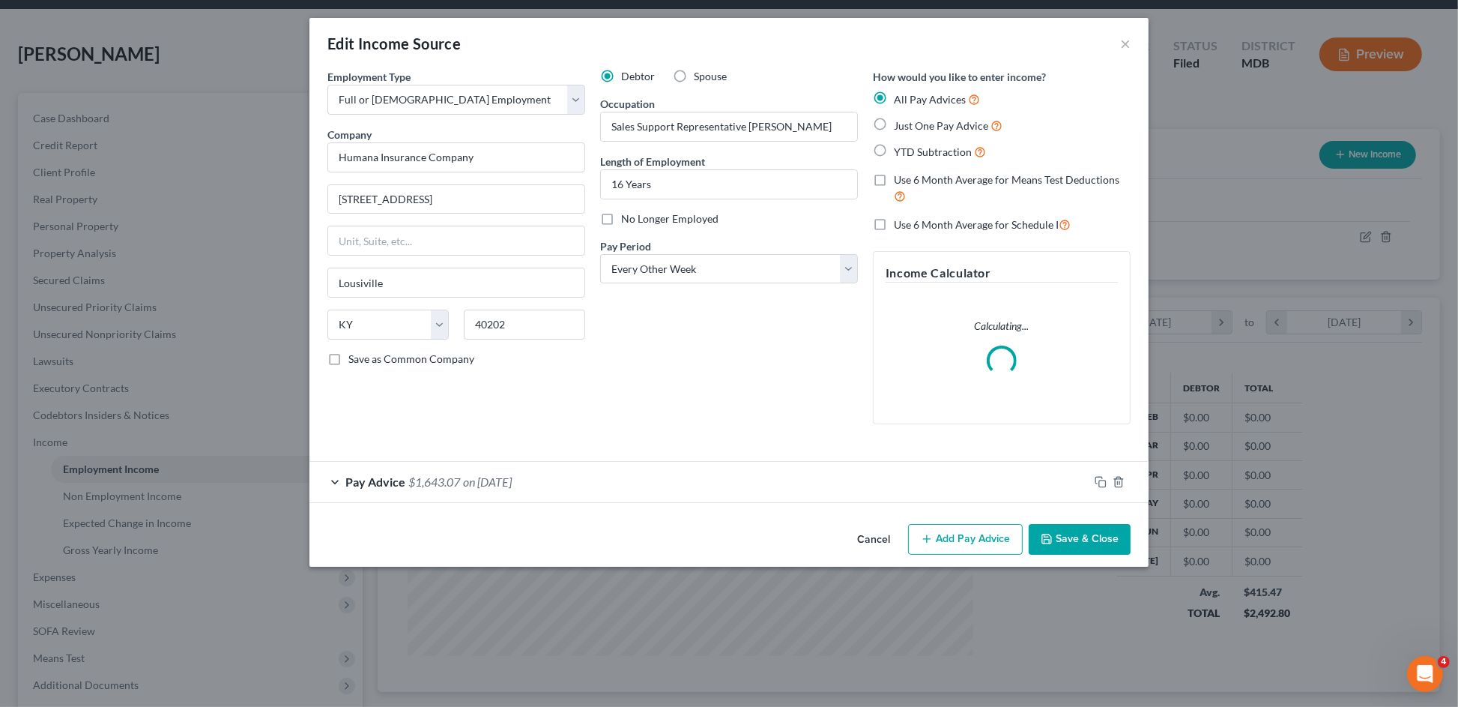
scroll to position [285, 603]
click at [421, 493] on div "Pay Advice $1,643.07 on [DATE]" at bounding box center [698, 482] width 779 height 40
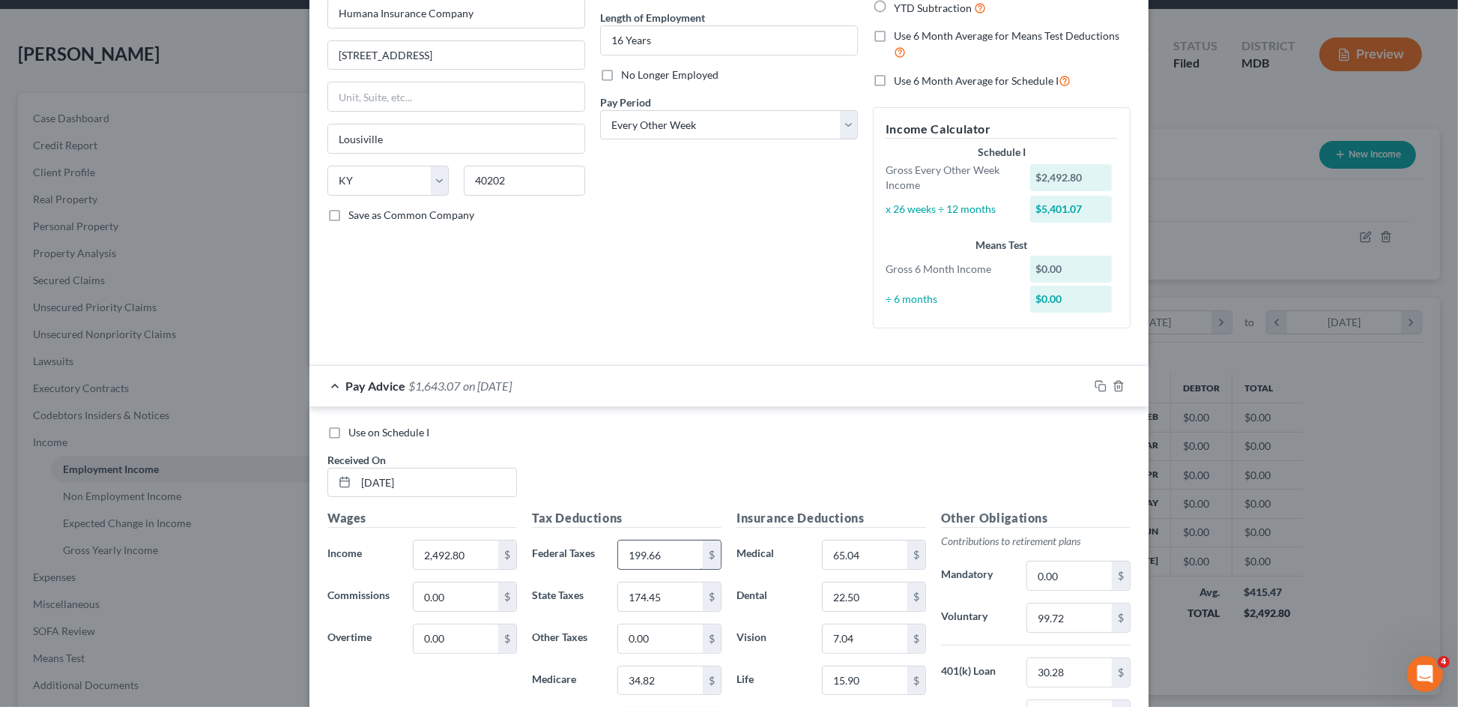
scroll to position [148, 0]
click at [376, 477] on input "[DATE]" at bounding box center [436, 479] width 160 height 28
click at [340, 481] on icon at bounding box center [345, 478] width 12 height 12
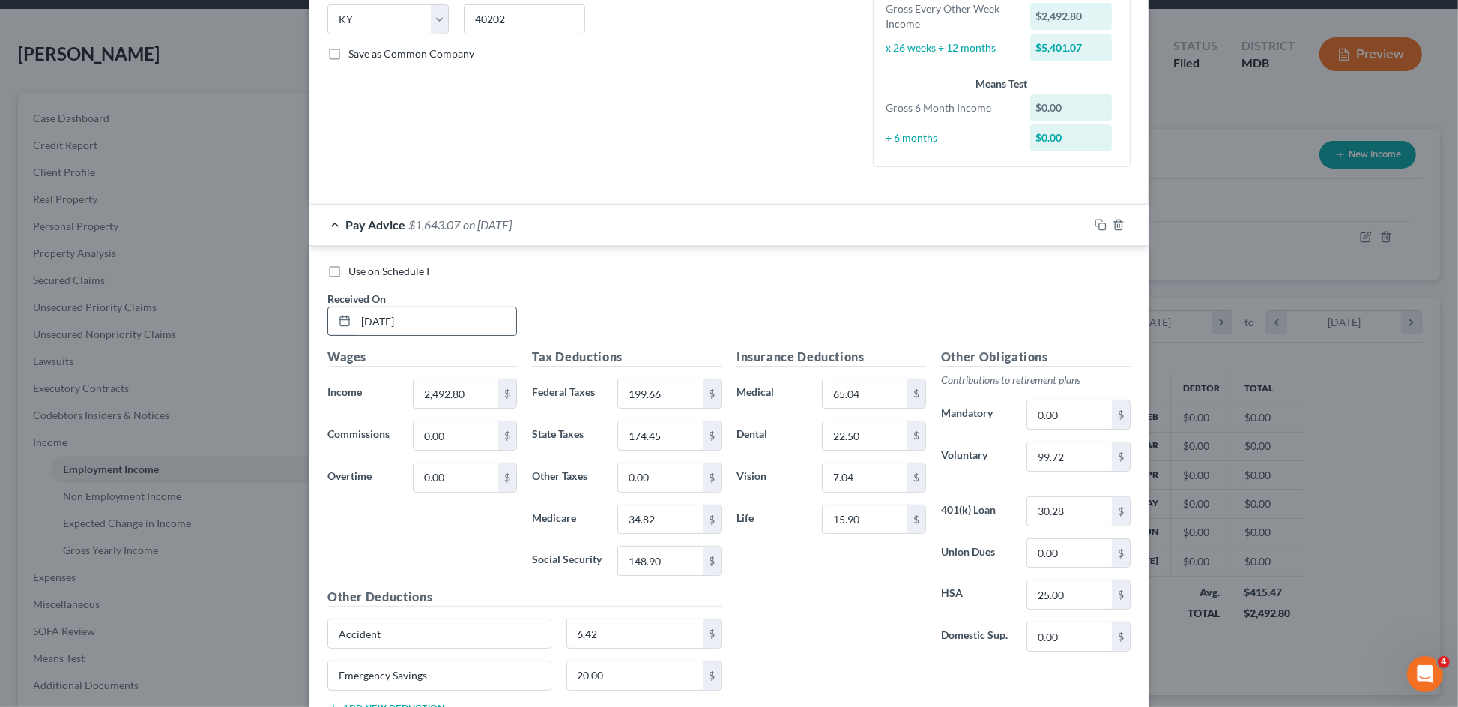
click at [339, 321] on icon at bounding box center [345, 321] width 12 height 12
click at [399, 321] on input "[DATE]" at bounding box center [436, 321] width 160 height 28
click at [356, 323] on input "[DATE]" at bounding box center [436, 321] width 160 height 28
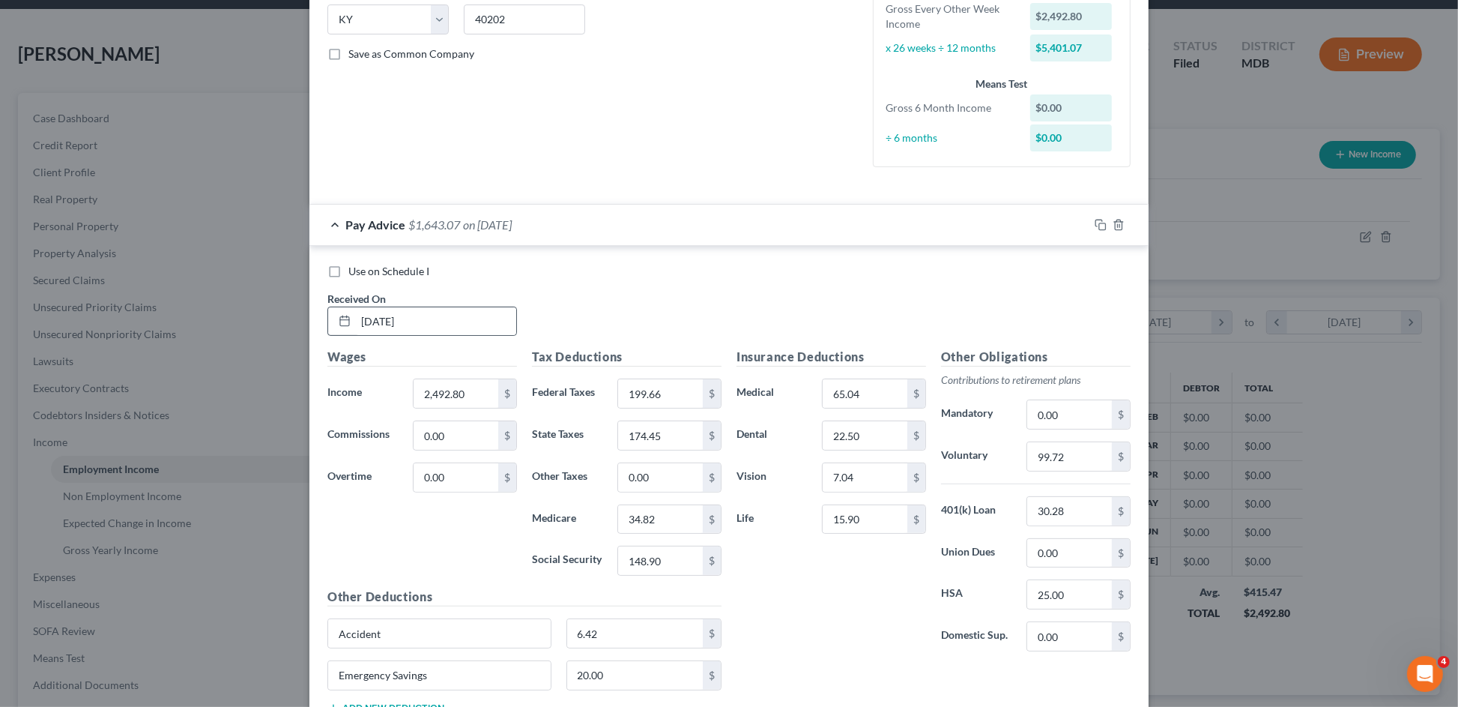
click at [339, 323] on icon at bounding box center [345, 321] width 12 height 12
click at [330, 322] on div at bounding box center [342, 321] width 28 height 28
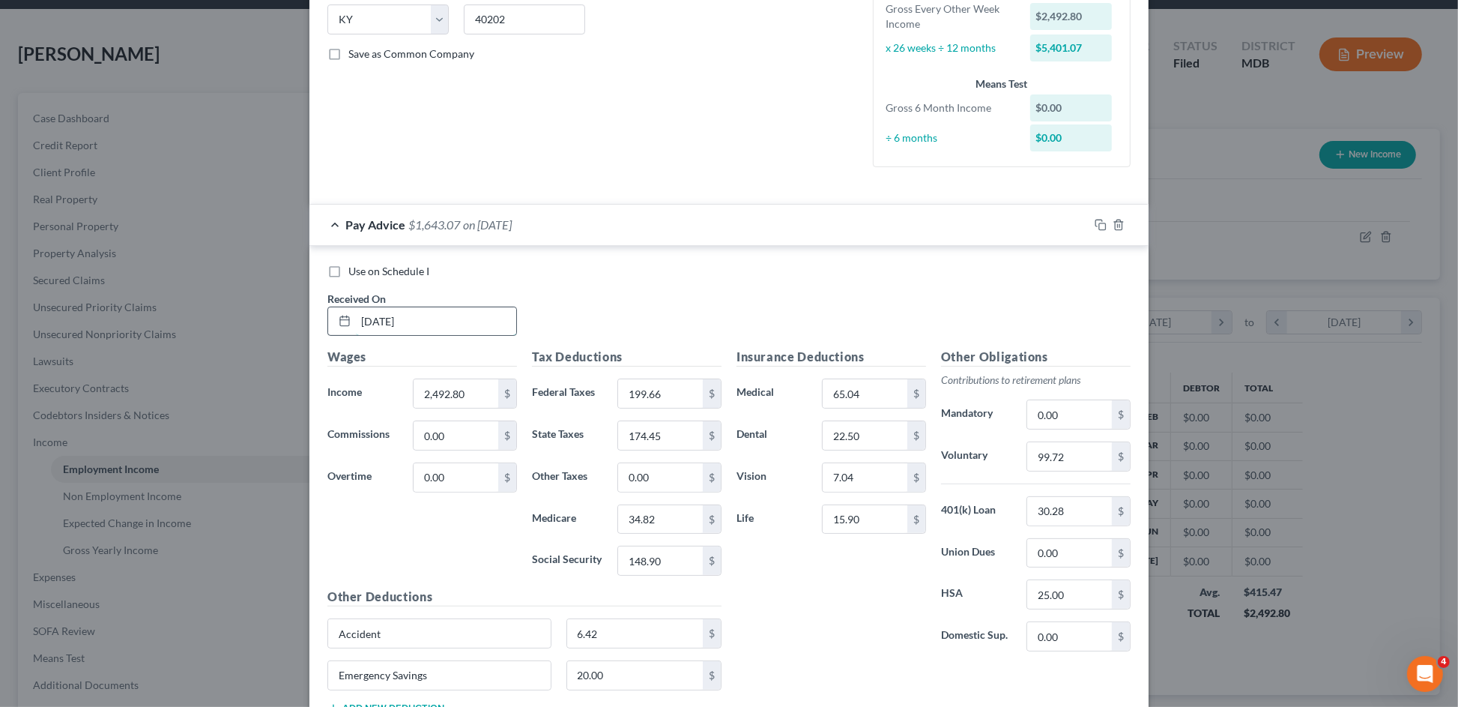
click at [364, 317] on input "[DATE]" at bounding box center [436, 321] width 160 height 28
click at [626, 229] on div "Pay Advice $1,643.07 on [DATE]" at bounding box center [698, 225] width 779 height 40
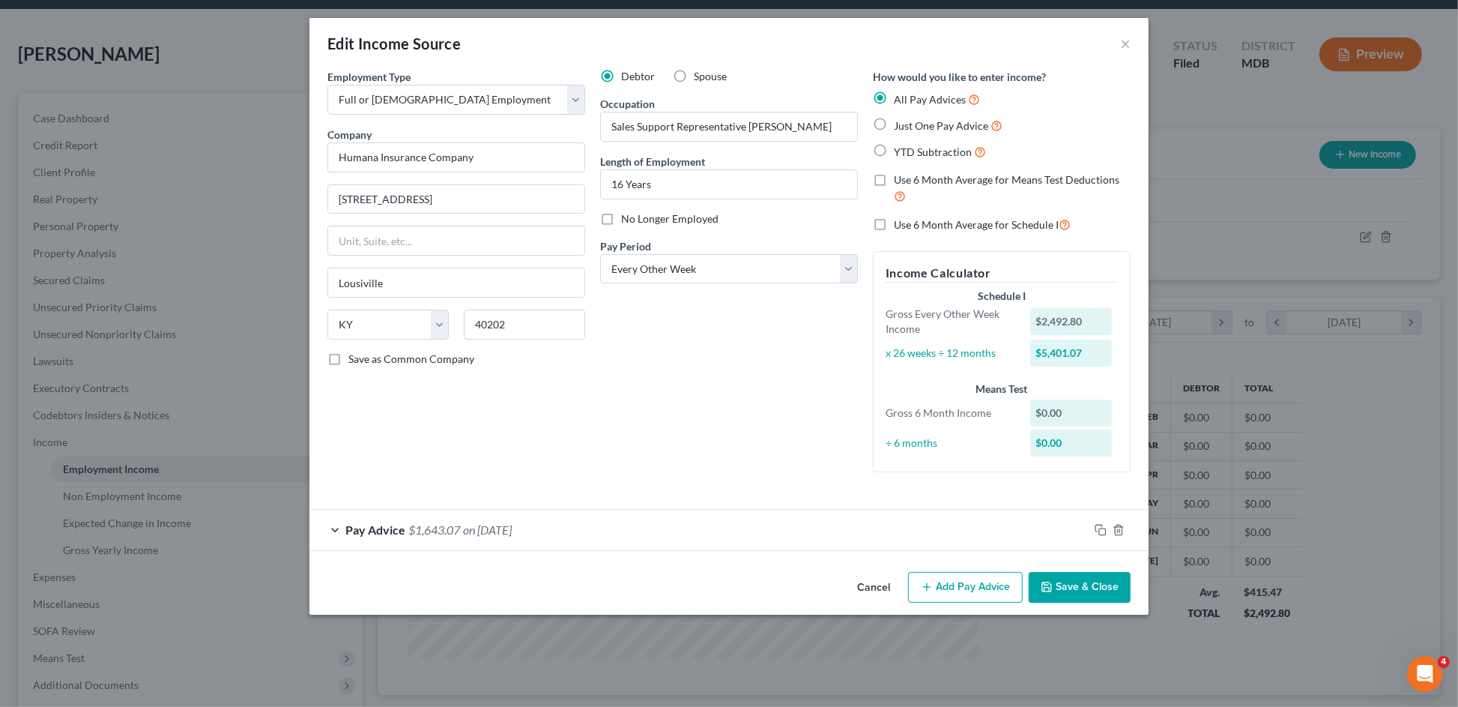
scroll to position [0, 0]
click at [551, 522] on div "Pay Advice $1,643.07 on [DATE]" at bounding box center [698, 530] width 779 height 40
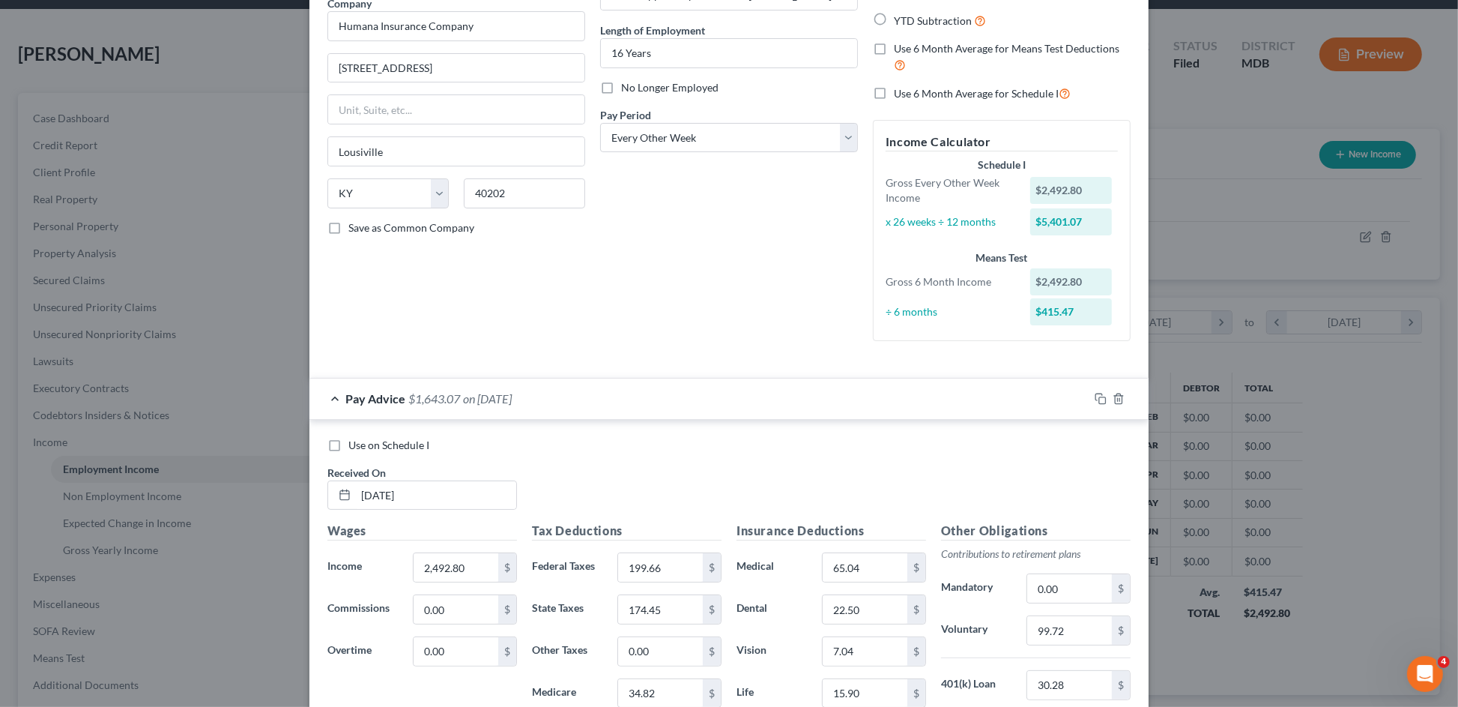
scroll to position [133, 0]
click at [364, 493] on input "[DATE]" at bounding box center [436, 494] width 160 height 28
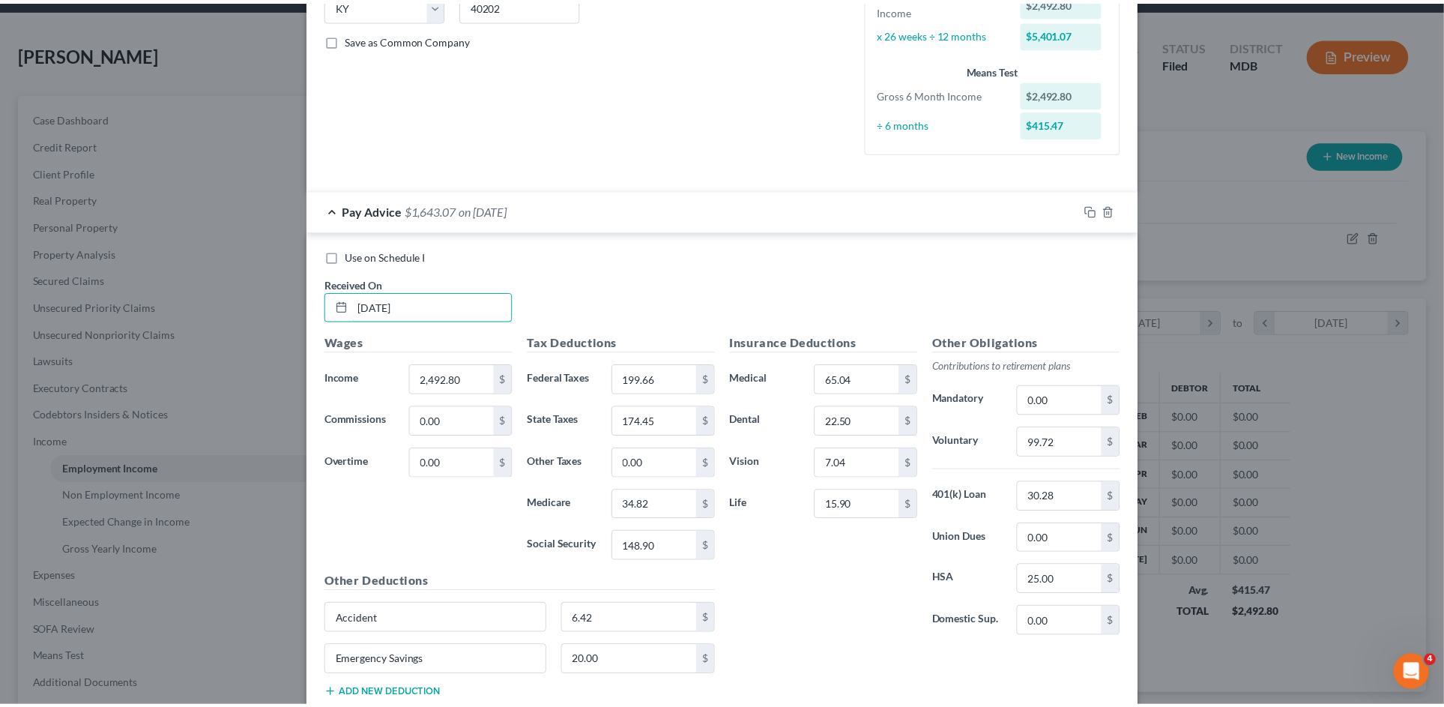
scroll to position [422, 0]
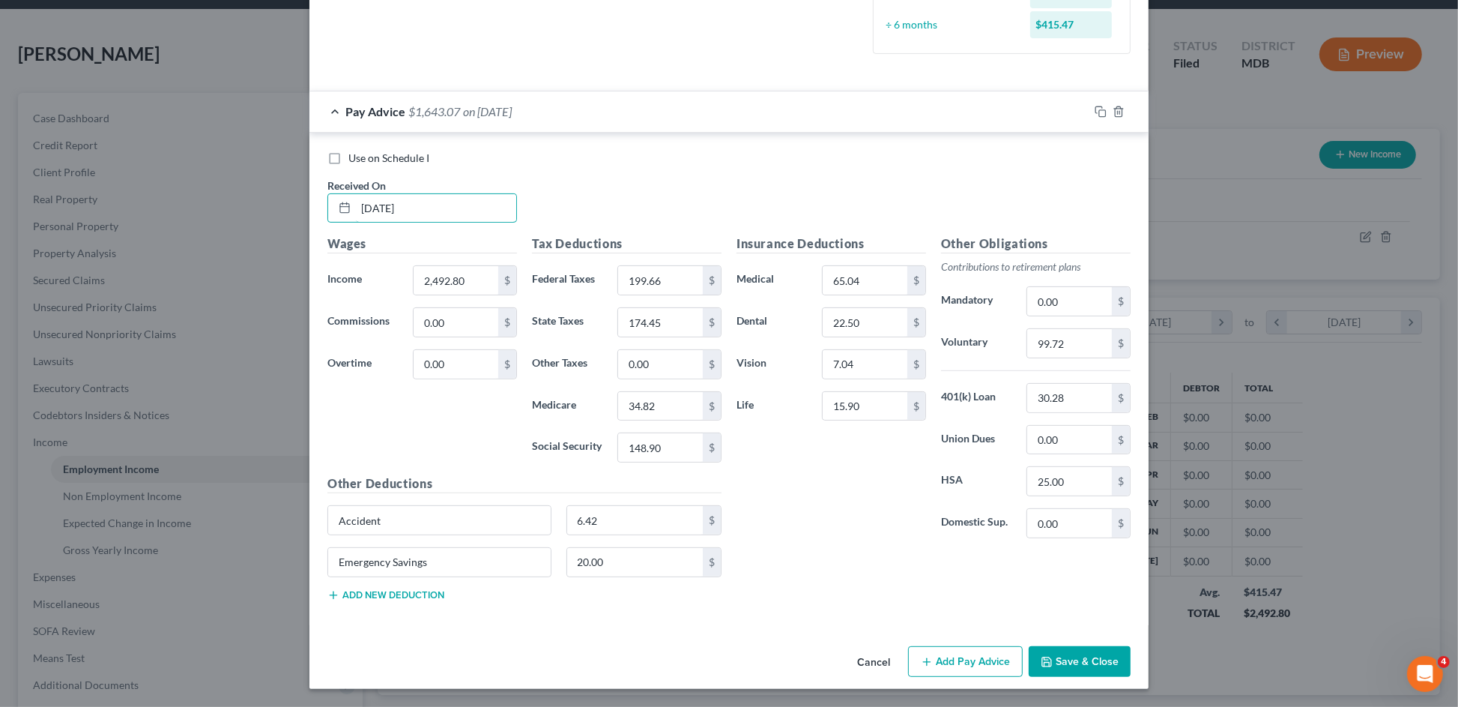
type input "[DATE]"
click at [1066, 662] on button "Save & Close" at bounding box center [1080, 661] width 102 height 31
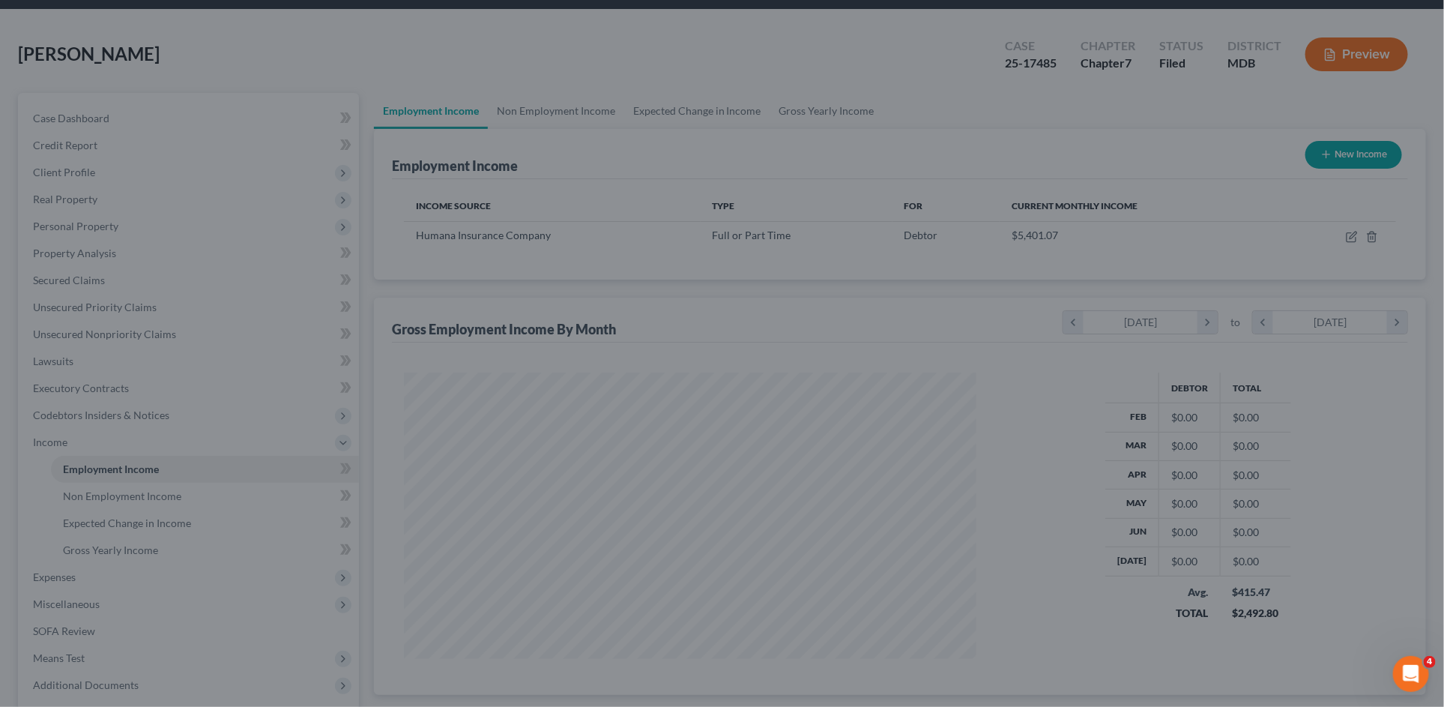
scroll to position [749033, 748719]
